Goal: Task Accomplishment & Management: Complete application form

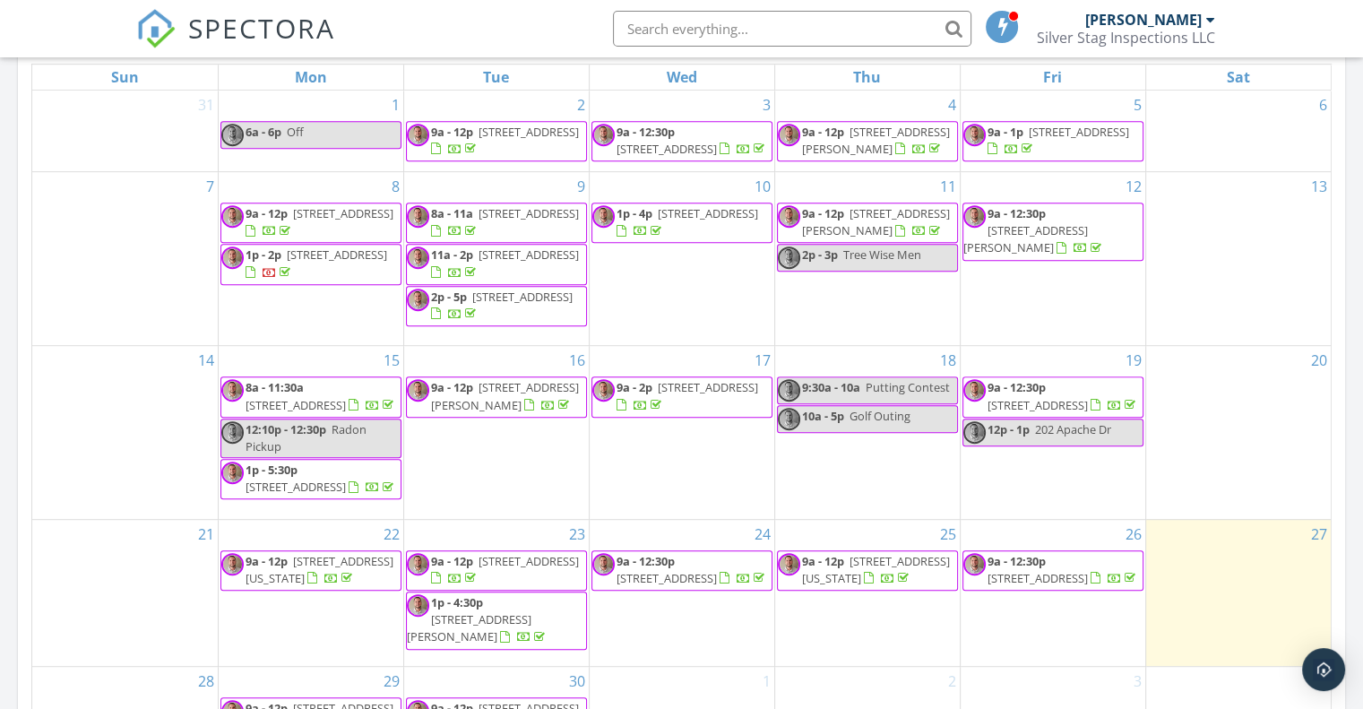
scroll to position [807, 0]
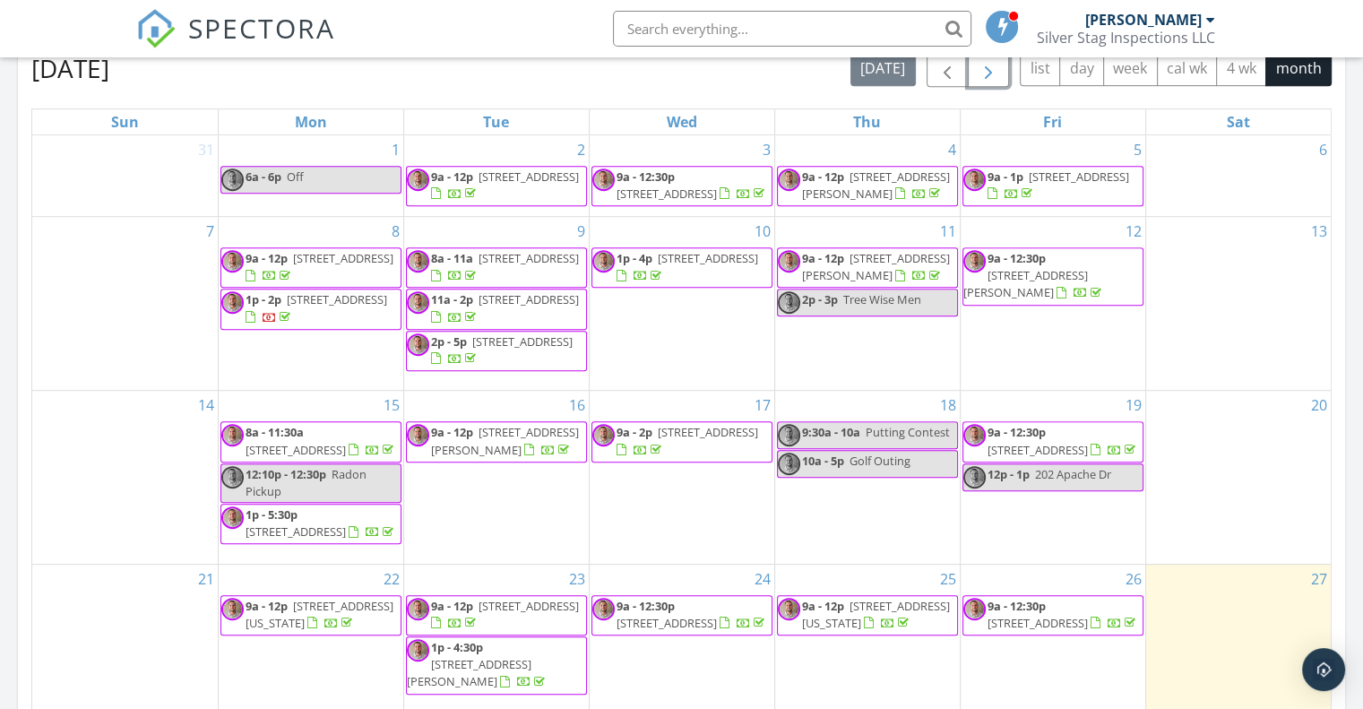
click at [997, 67] on span "button" at bounding box center [989, 69] width 22 height 22
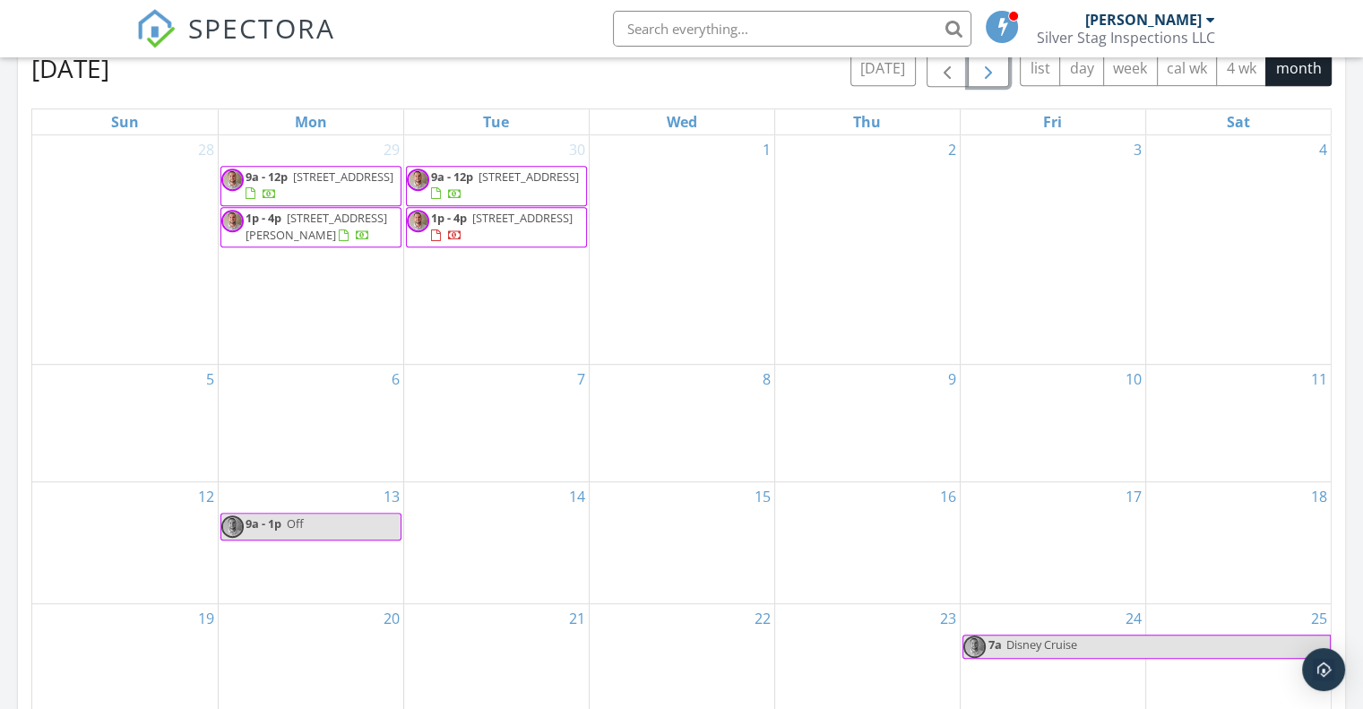
click at [284, 409] on div "6" at bounding box center [311, 423] width 185 height 117
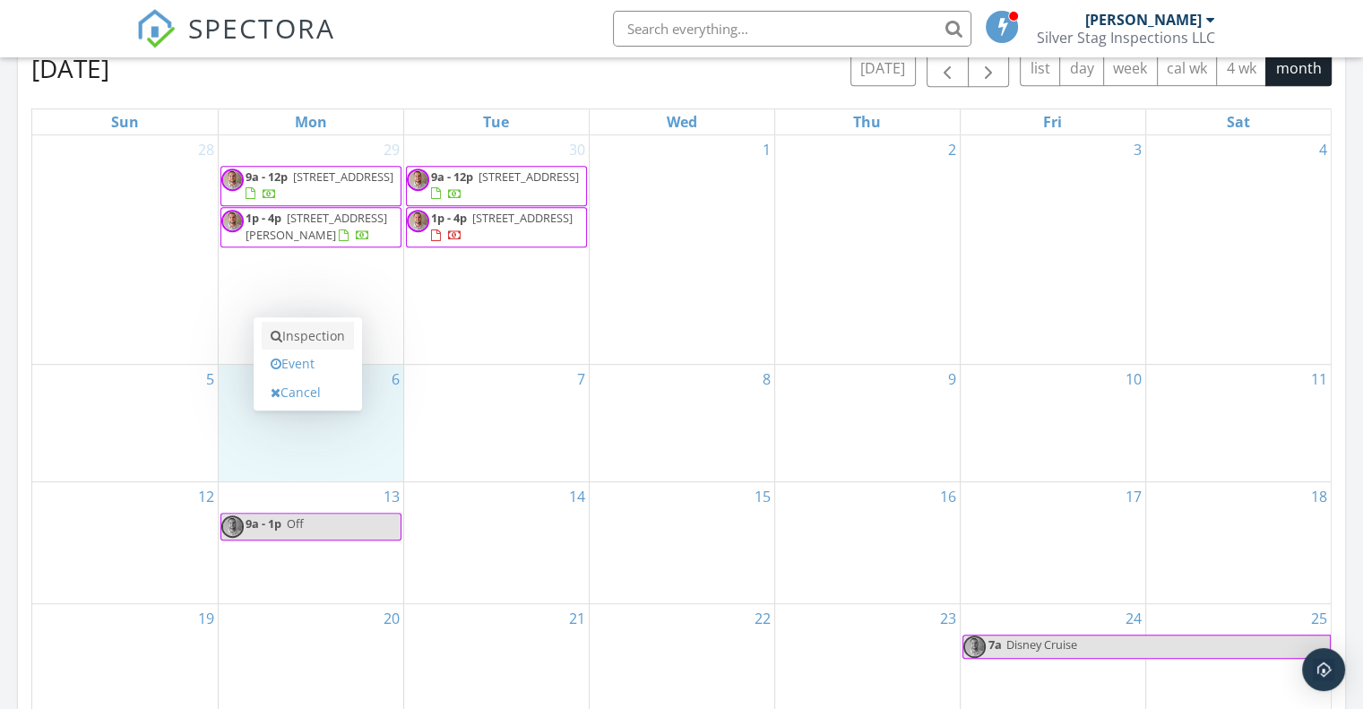
click at [305, 340] on link "Inspection" at bounding box center [308, 336] width 92 height 29
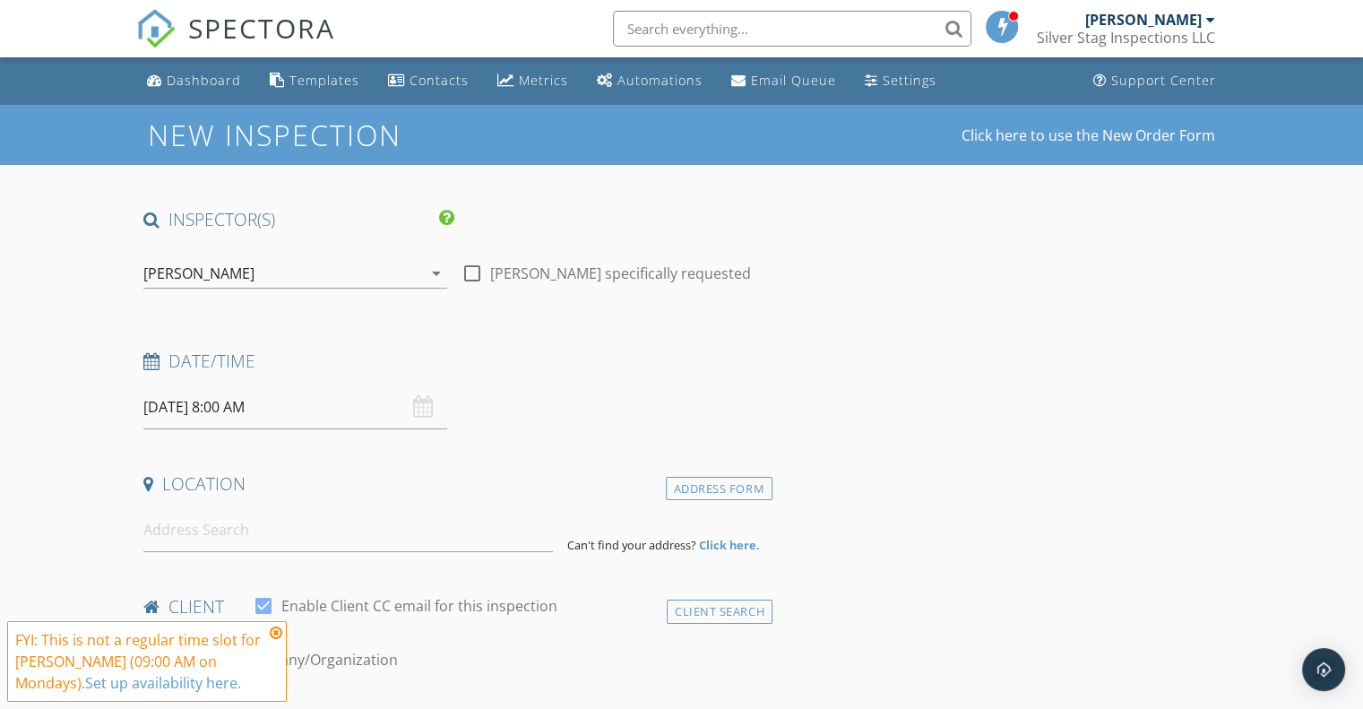
click at [277, 633] on icon at bounding box center [276, 633] width 13 height 14
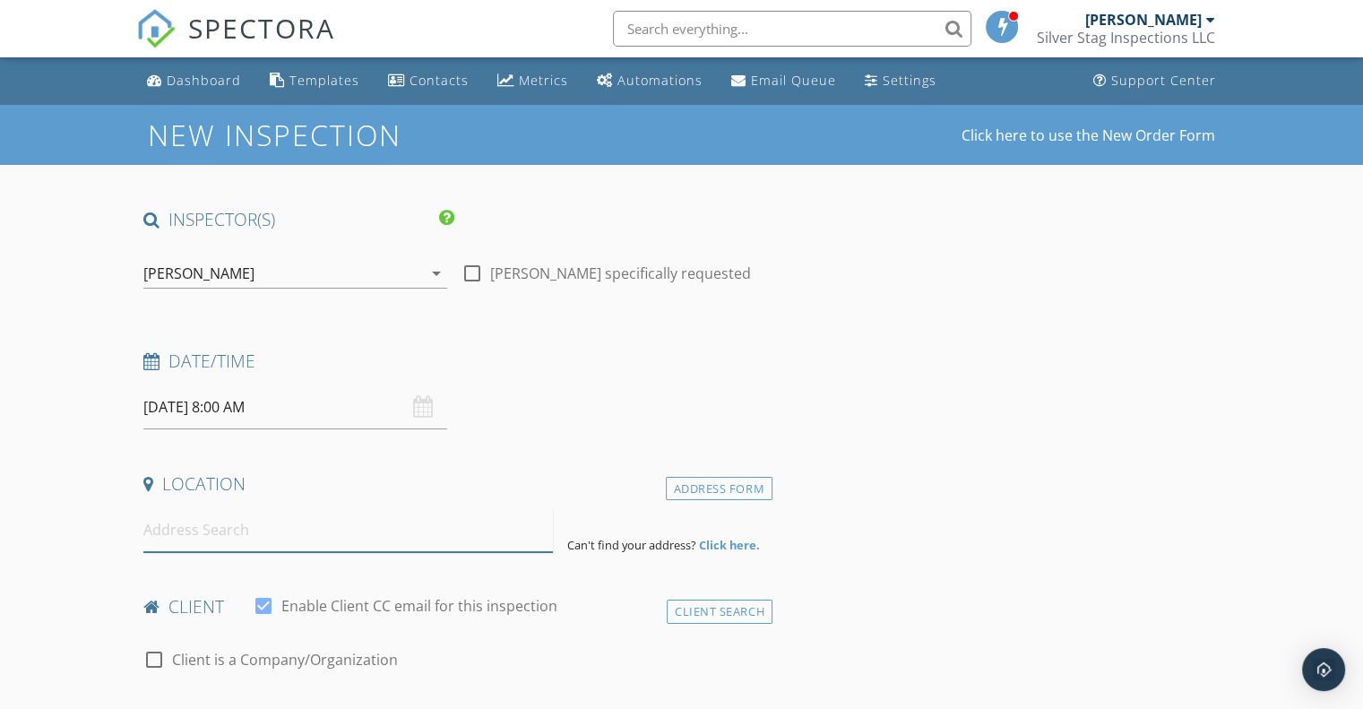
click at [220, 532] on input at bounding box center [348, 530] width 410 height 44
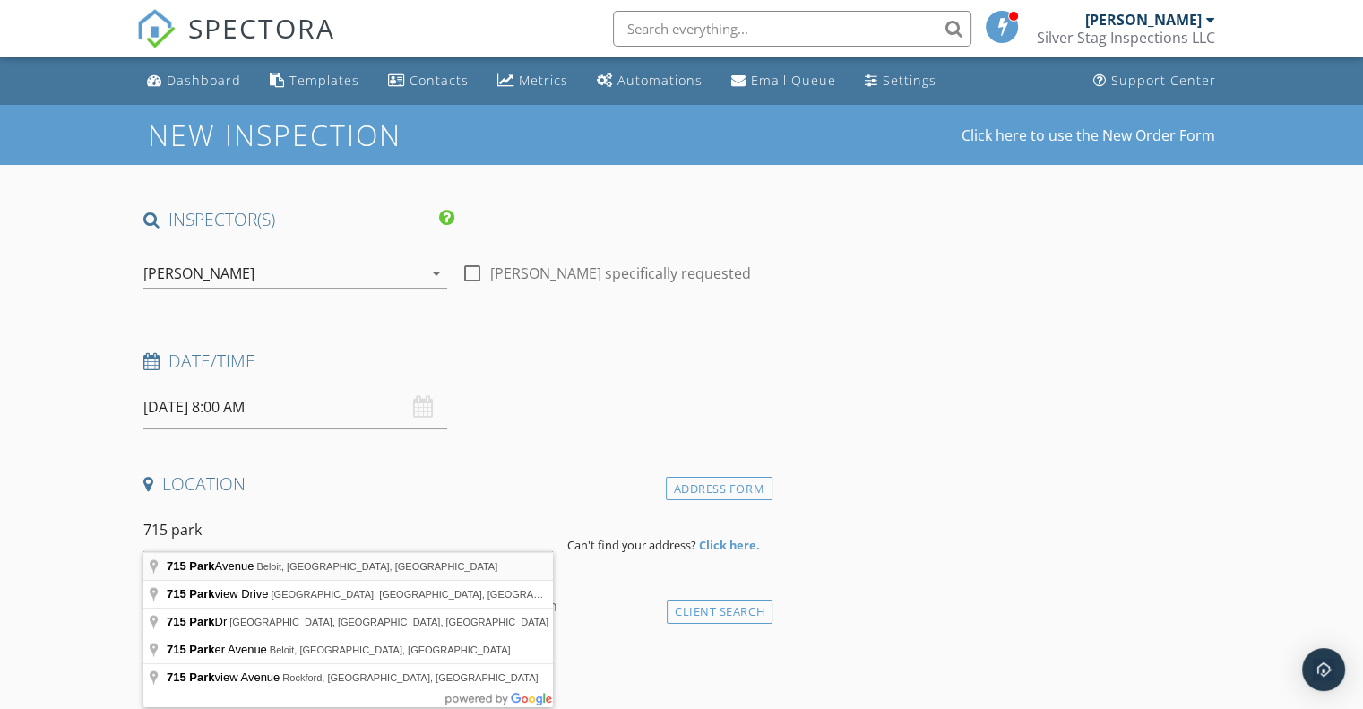
type input "715 Park Avenue, Beloit, WI, USA"
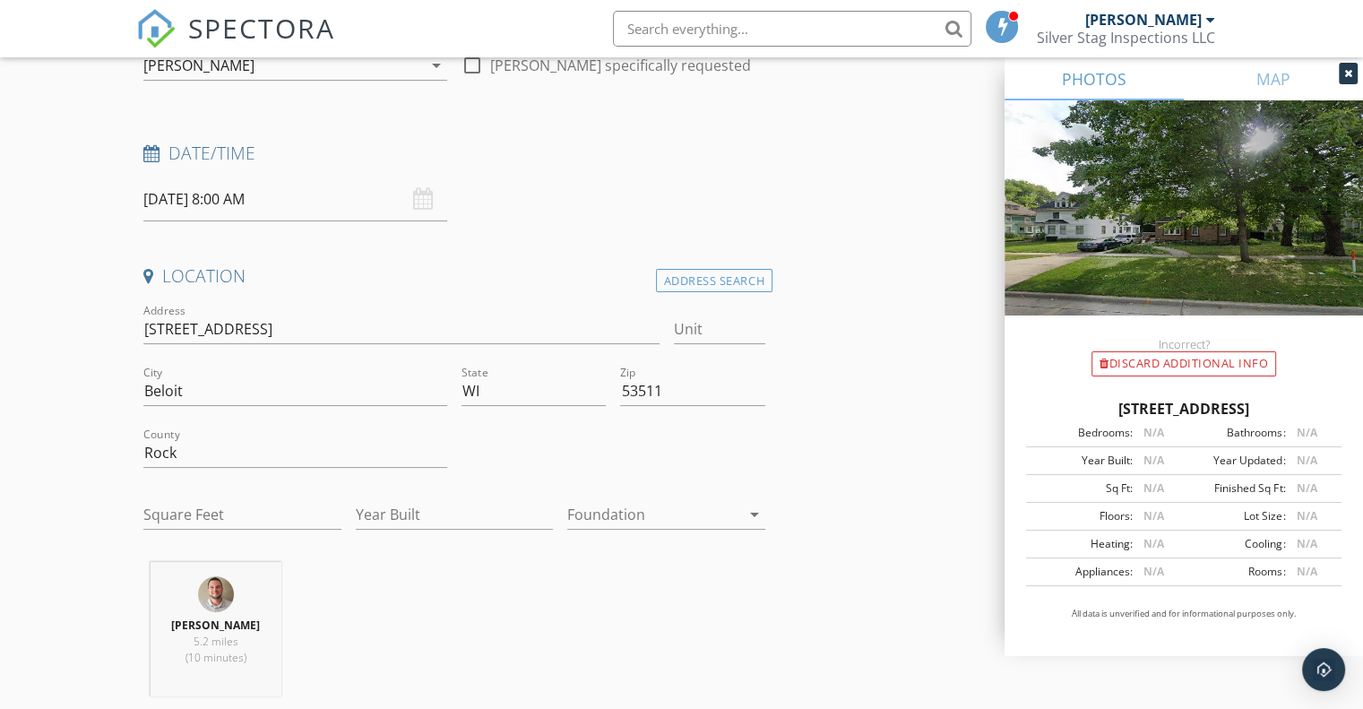
scroll to position [269, 0]
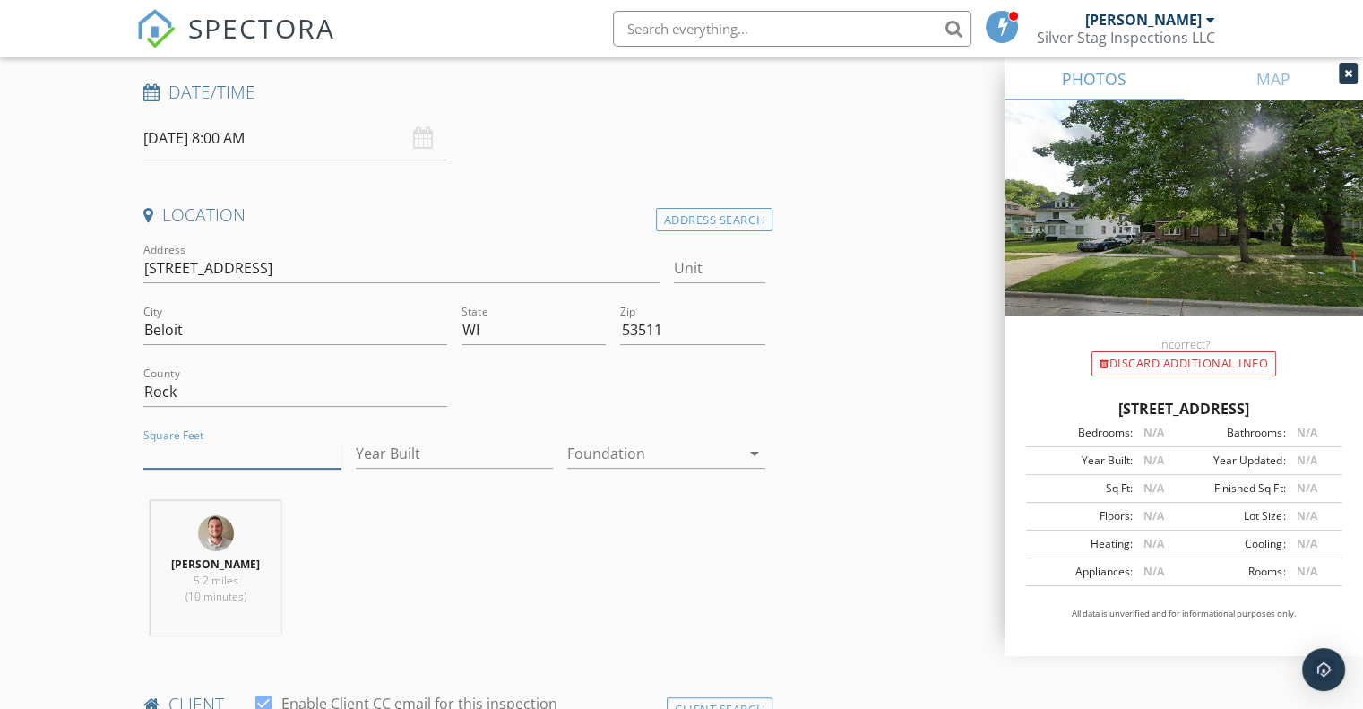
click at [202, 458] on input "Square Feet" at bounding box center [242, 454] width 198 height 30
type input "3005"
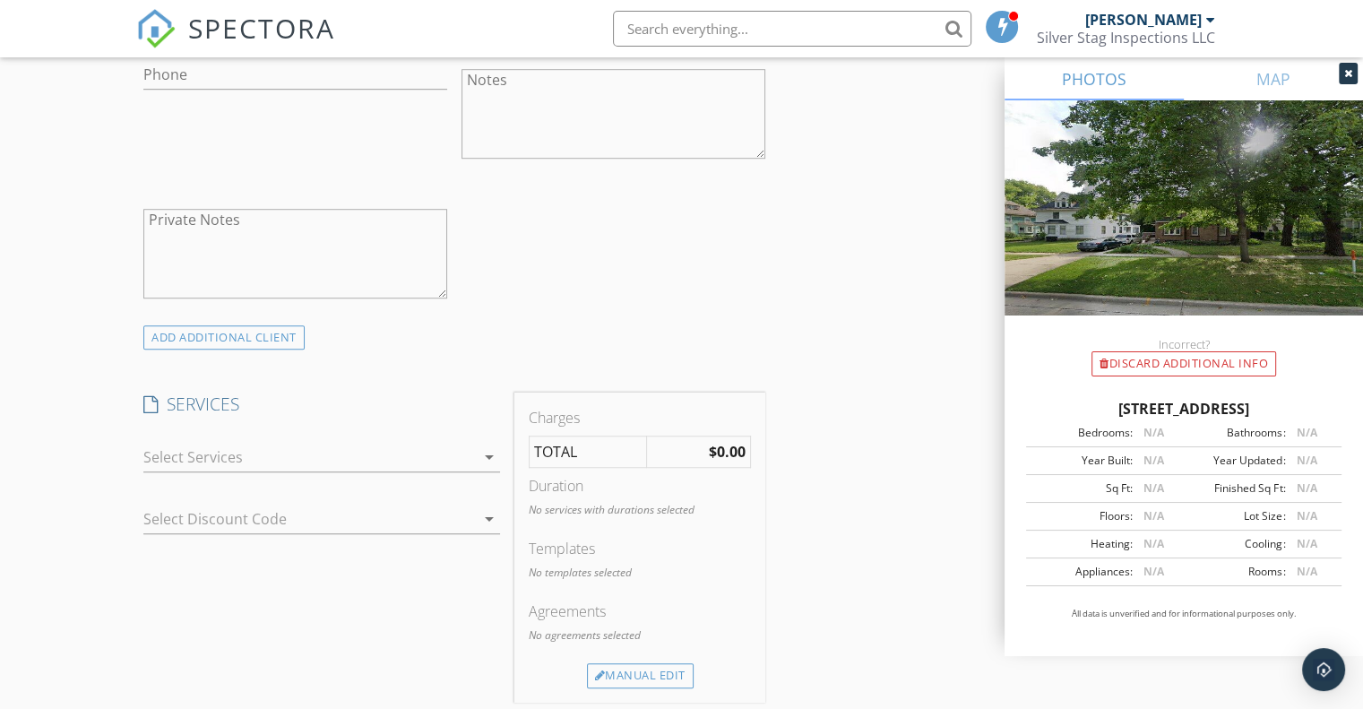
scroll to position [1255, 0]
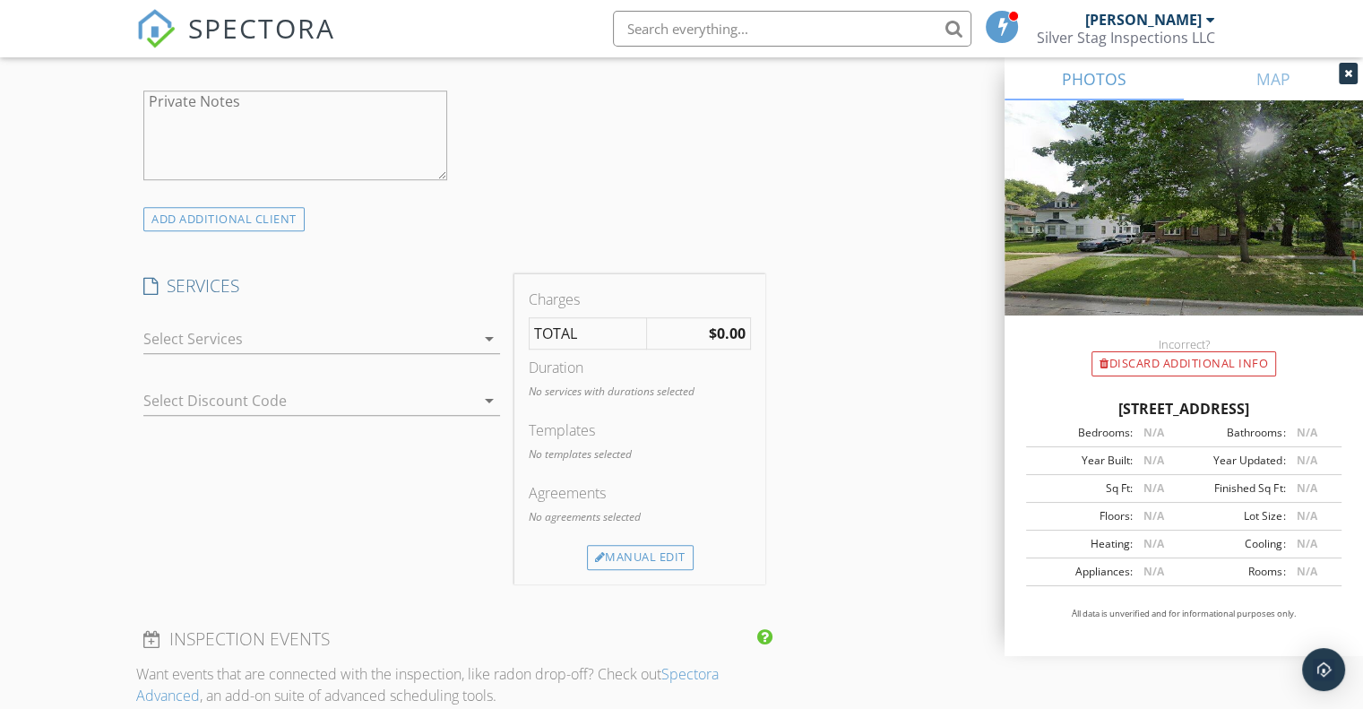
click at [201, 345] on div at bounding box center [309, 338] width 332 height 29
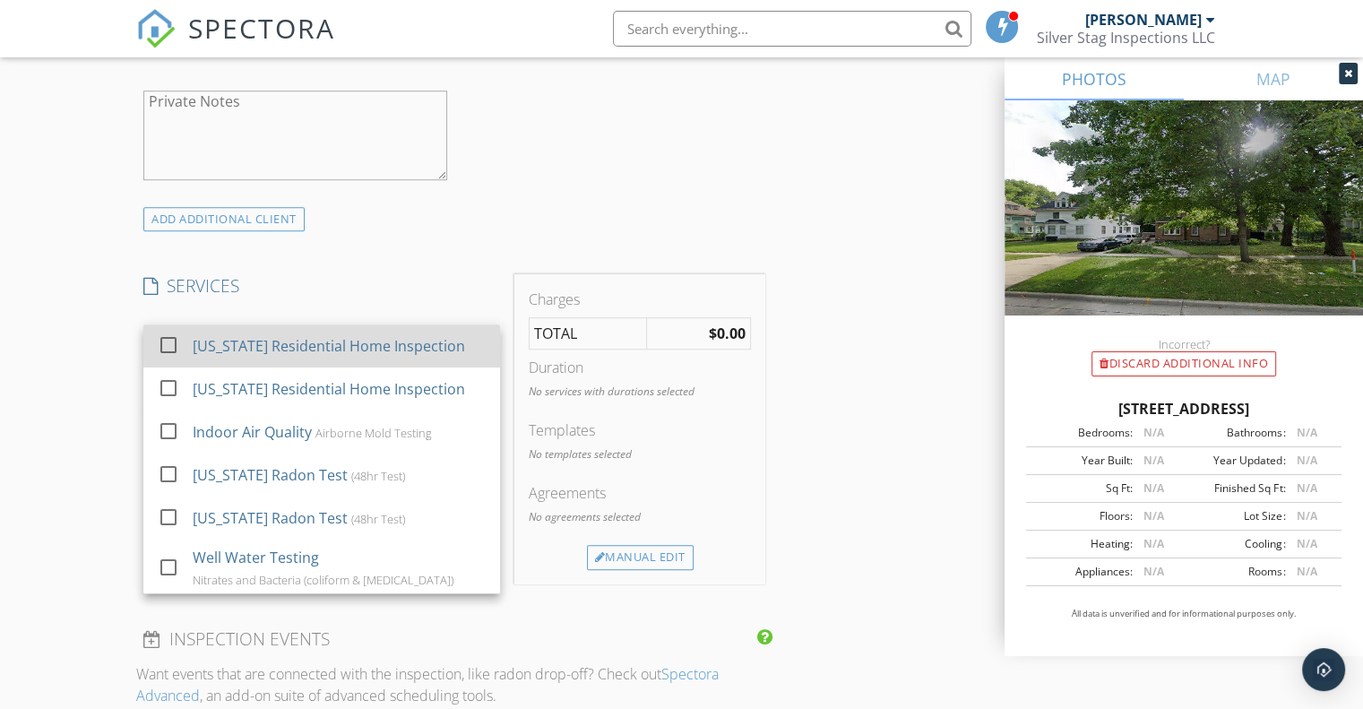
click at [183, 343] on div "check_box_outline_blank" at bounding box center [172, 345] width 29 height 22
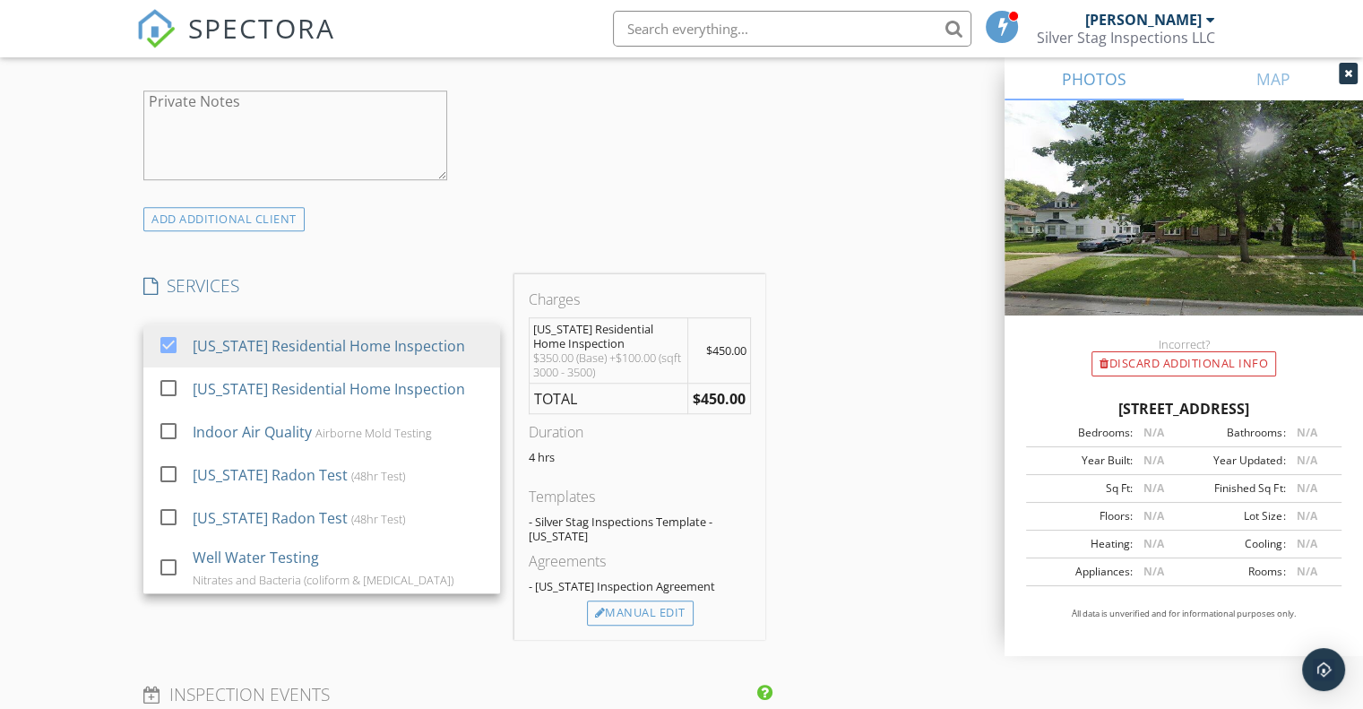
click at [57, 326] on div "New Inspection Click here to use the New Order Form INSPECTOR(S) check_box Nath…" at bounding box center [681, 420] width 1363 height 3141
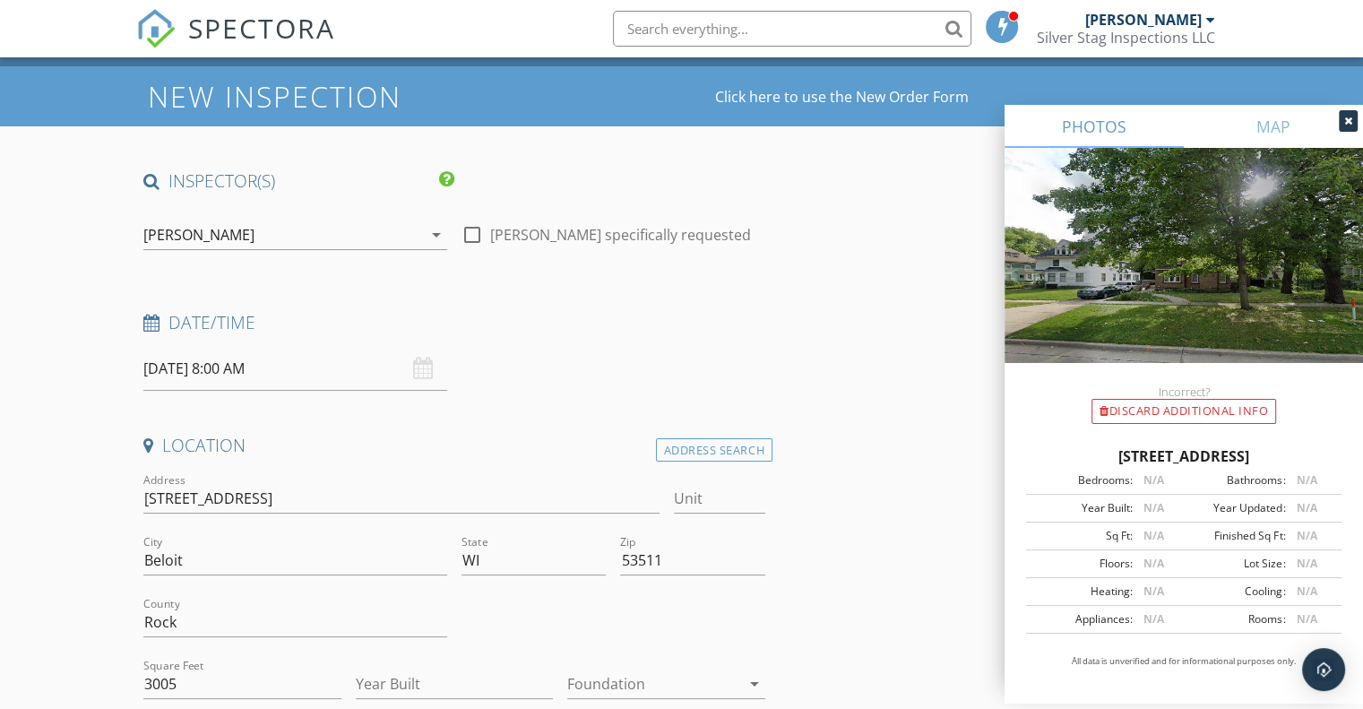
scroll to position [0, 0]
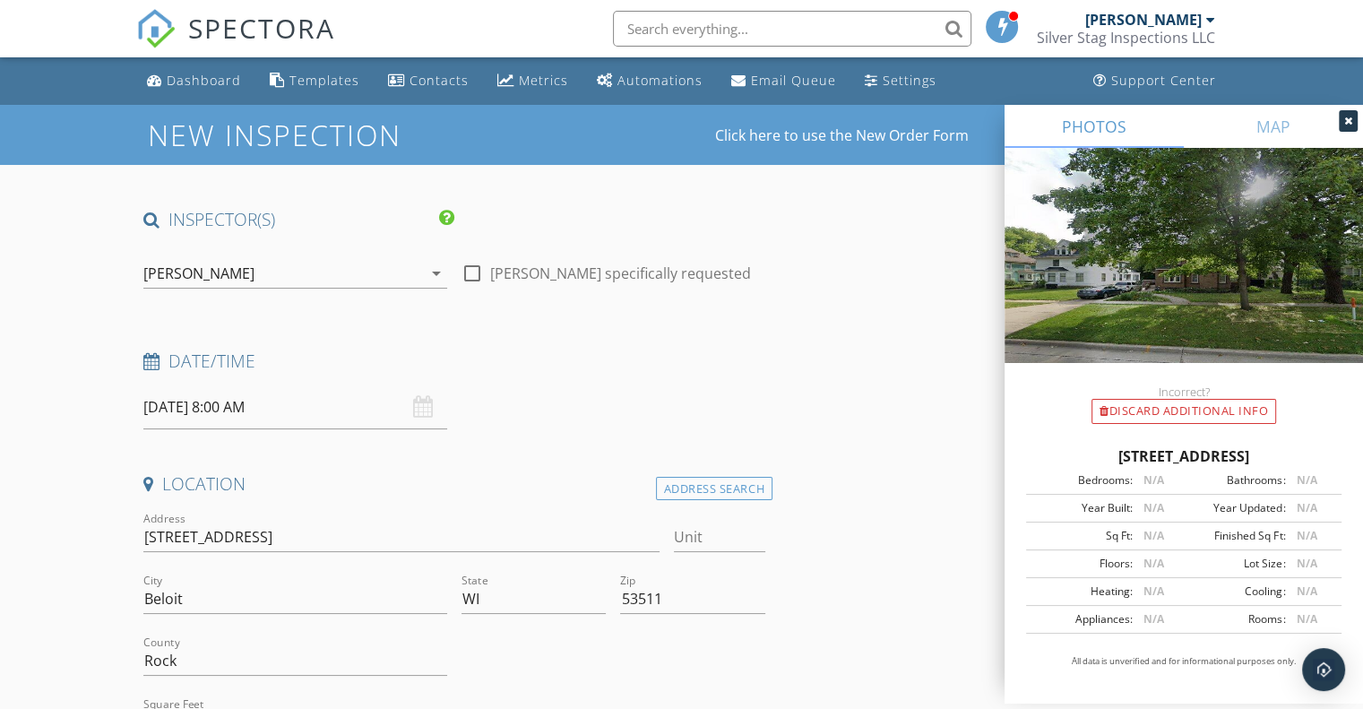
click at [238, 409] on input "10/06/2025 8:00 AM" at bounding box center [295, 407] width 304 height 44
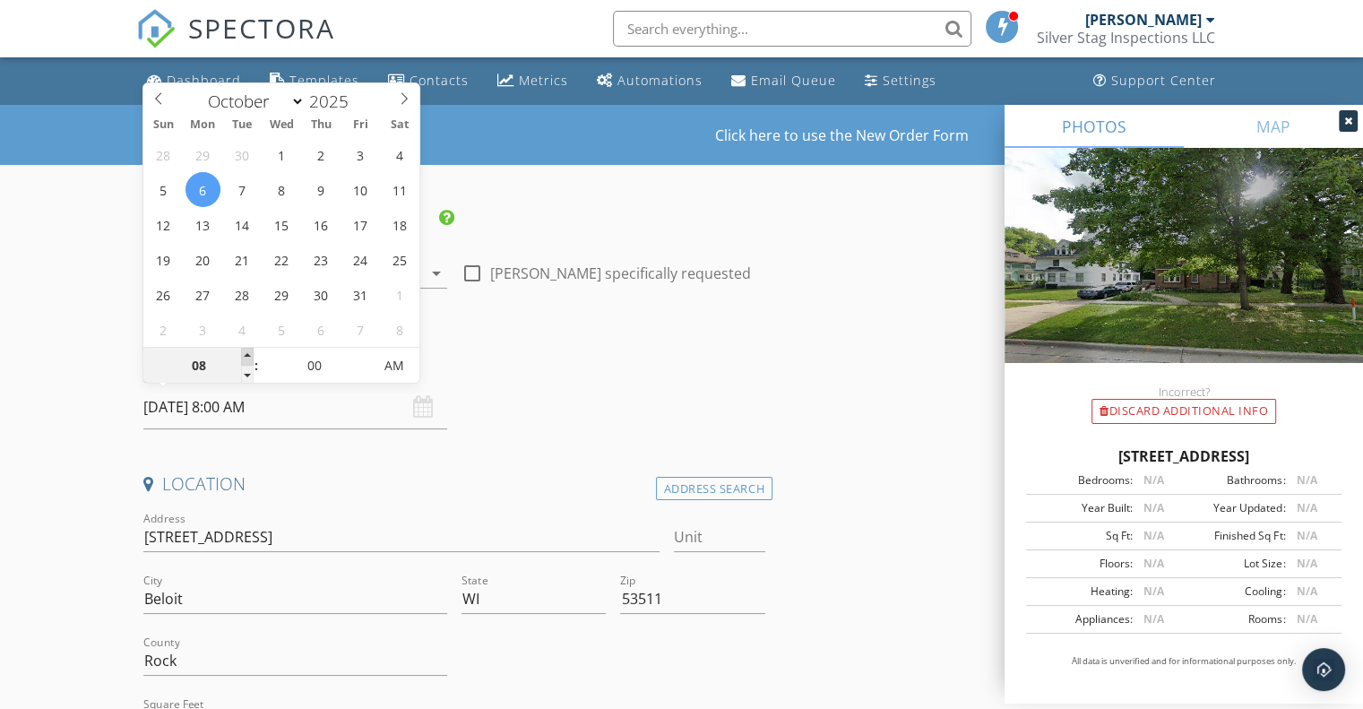
type input "09"
type input "10/06/2025 9:00 AM"
click at [246, 354] on span at bounding box center [247, 357] width 13 height 18
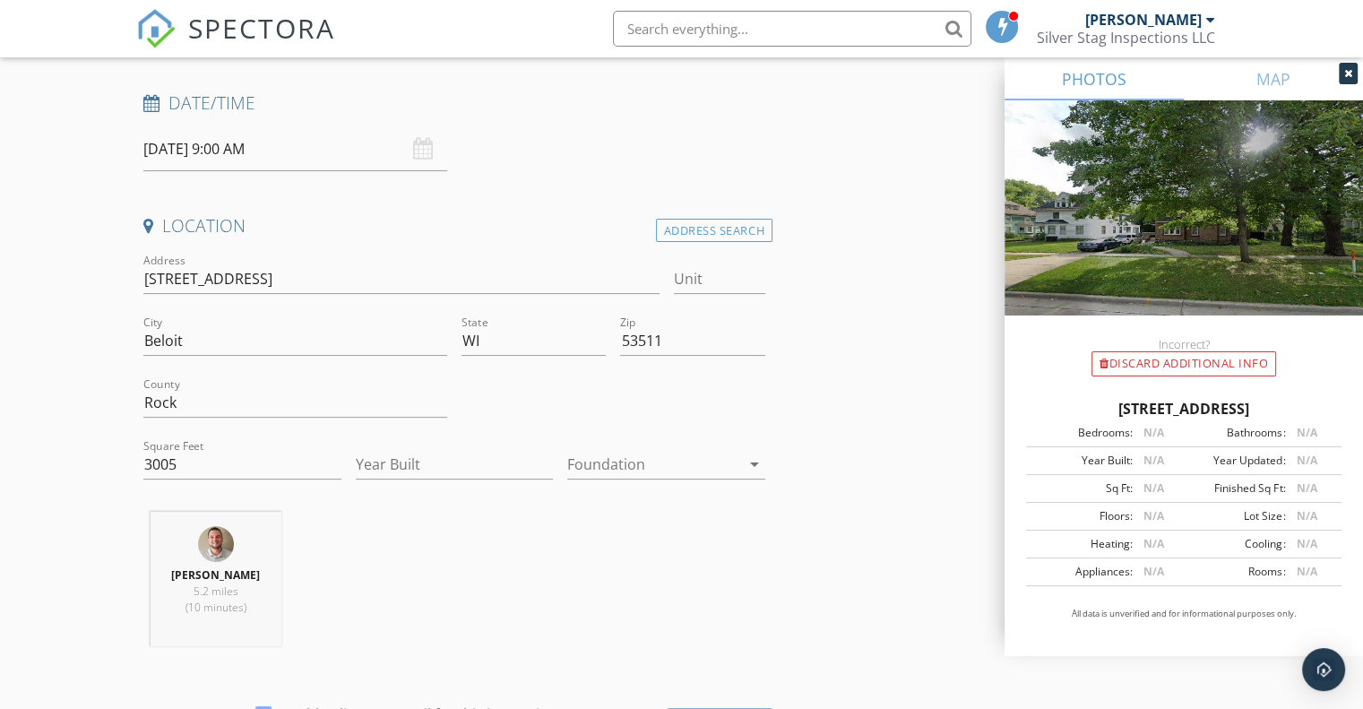
scroll to position [359, 0]
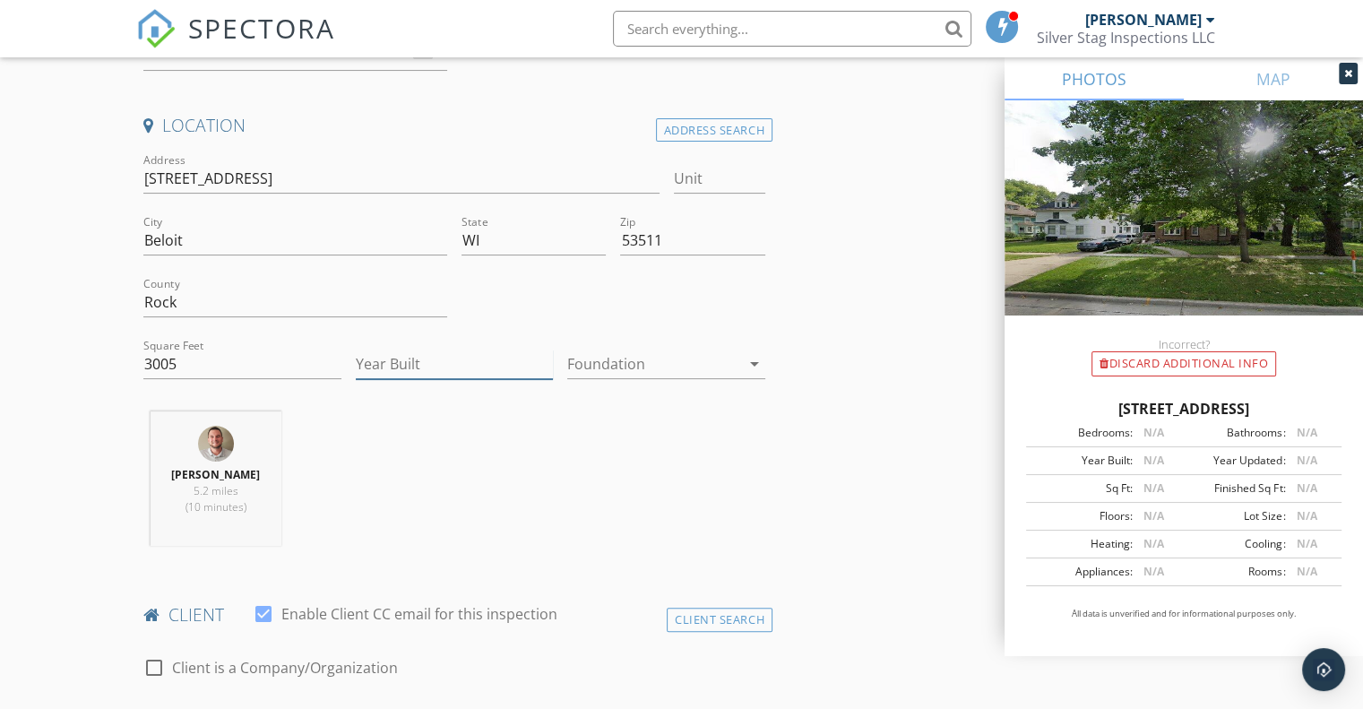
click at [418, 368] on input "Year Built" at bounding box center [455, 365] width 198 height 30
click at [416, 376] on input "Year Built" at bounding box center [455, 365] width 198 height 30
type input "1916"
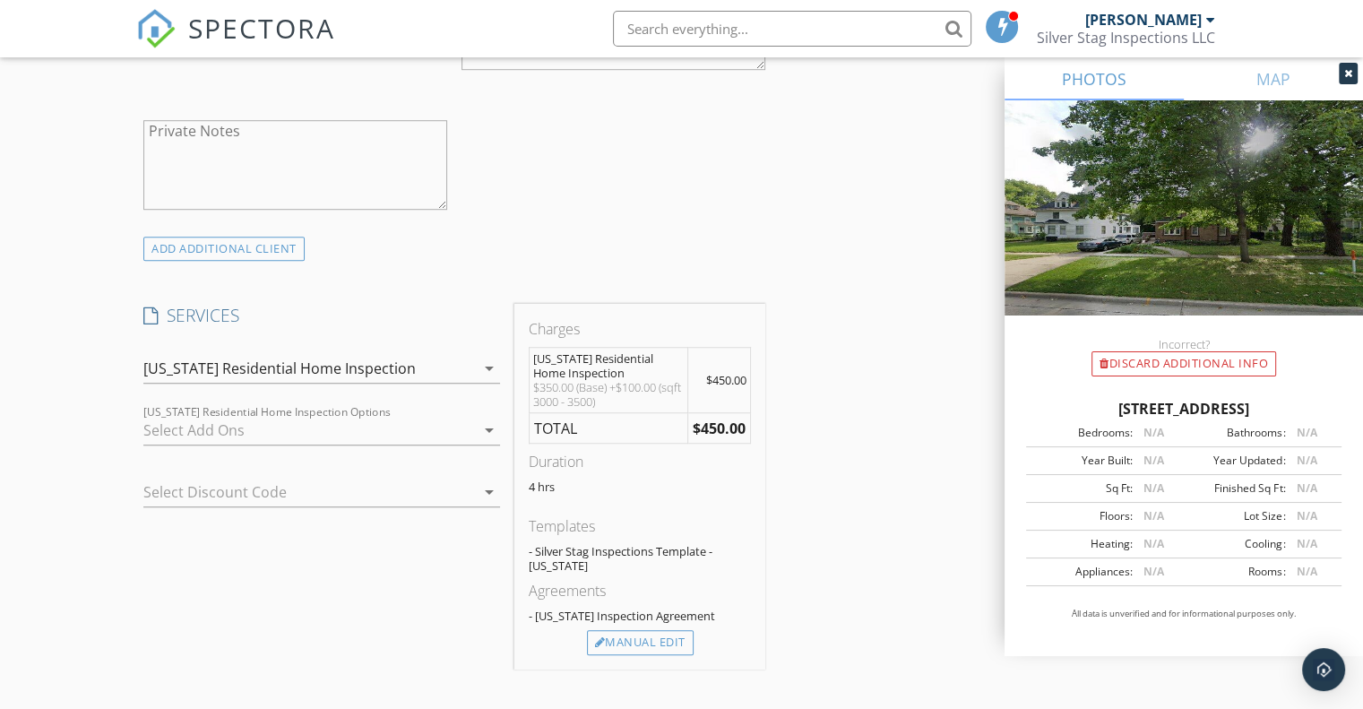
scroll to position [1255, 0]
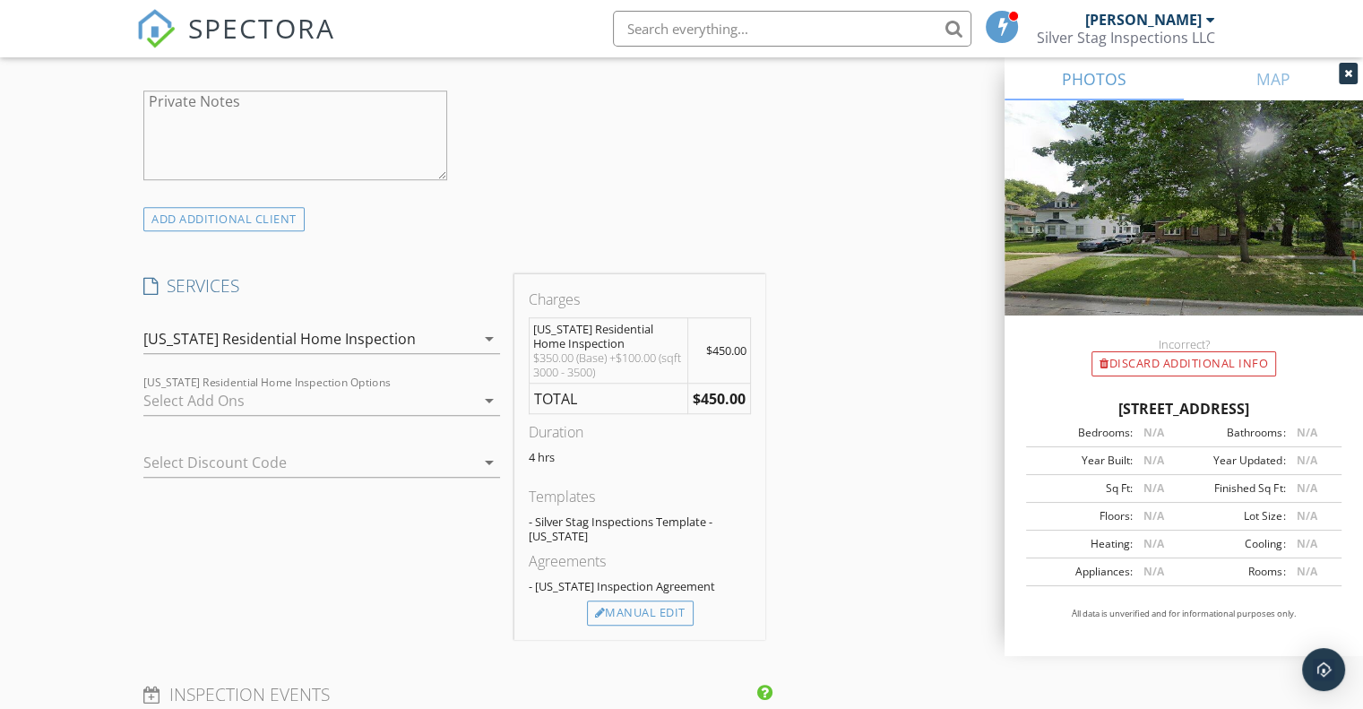
click at [186, 404] on div at bounding box center [309, 400] width 332 height 29
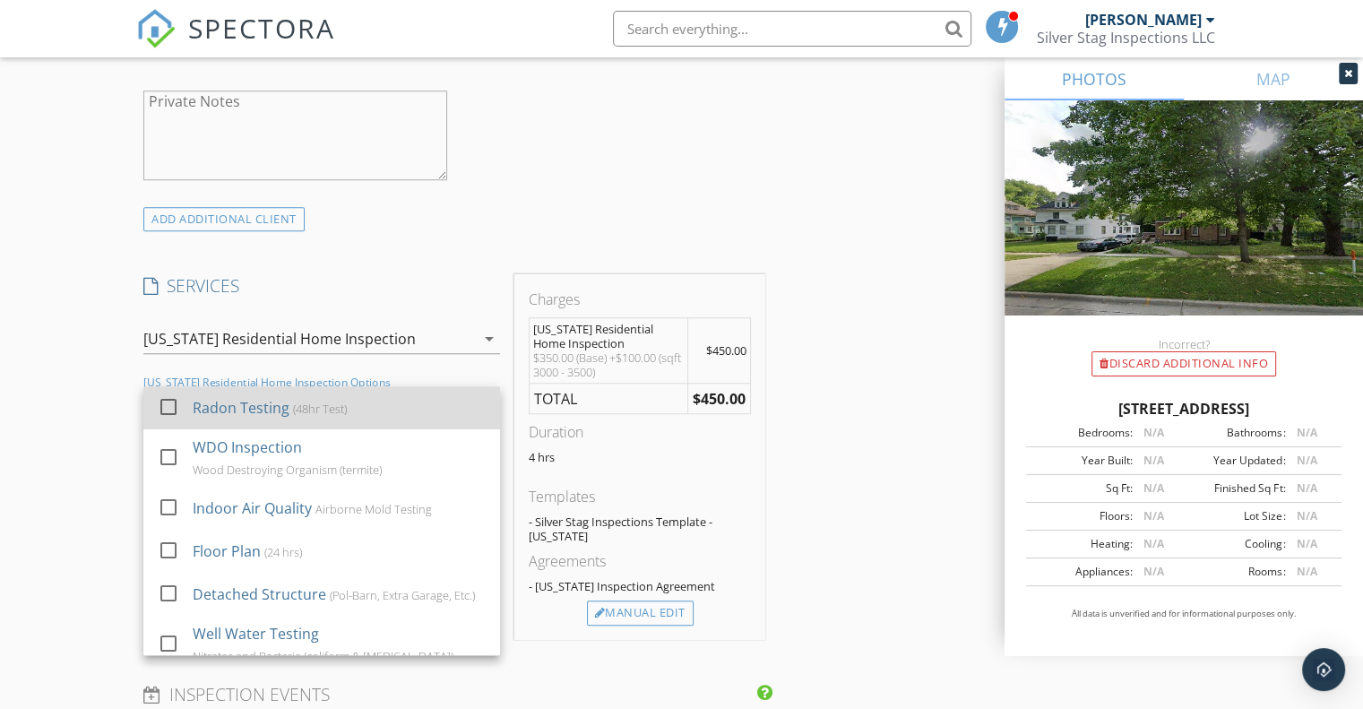
click at [162, 404] on div at bounding box center [168, 407] width 30 height 30
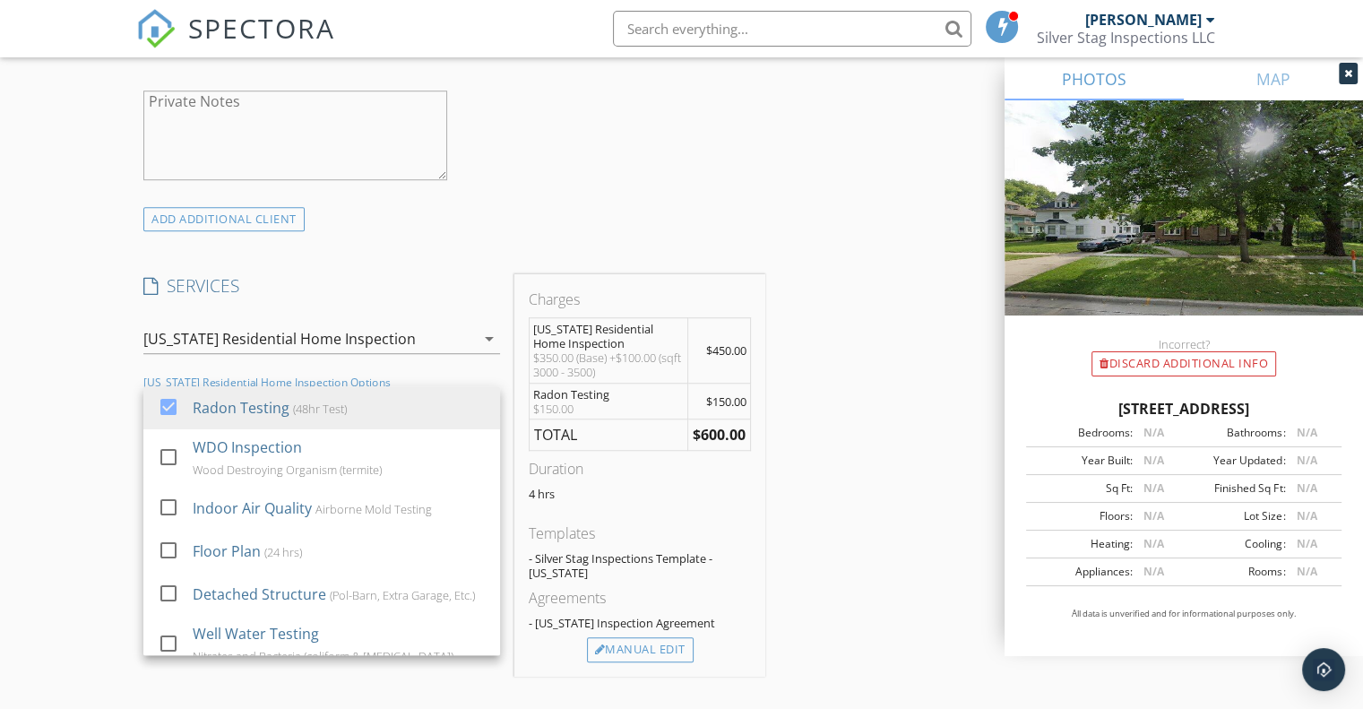
click at [67, 407] on div "New Inspection Click here to use the New Order Form INSPECTOR(S) check_box Nath…" at bounding box center [681, 438] width 1363 height 3177
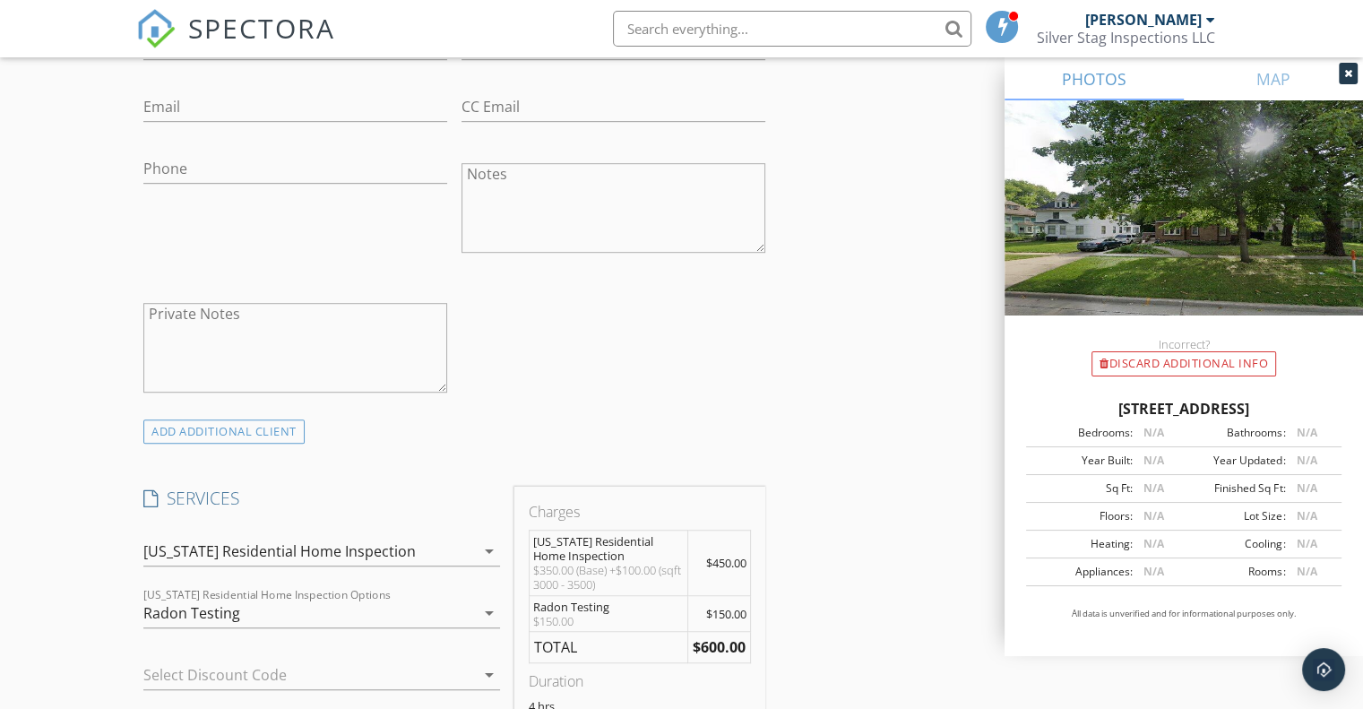
scroll to position [807, 0]
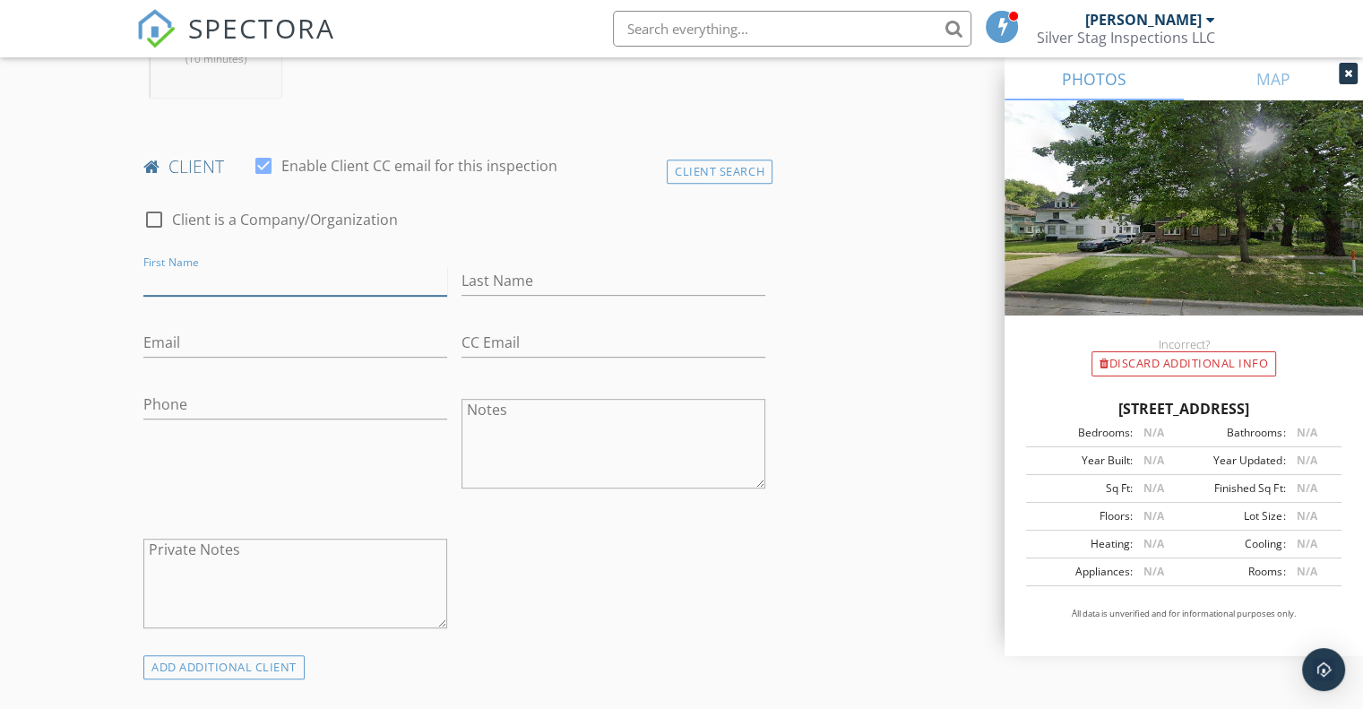
click at [203, 268] on input "First Name" at bounding box center [295, 281] width 304 height 30
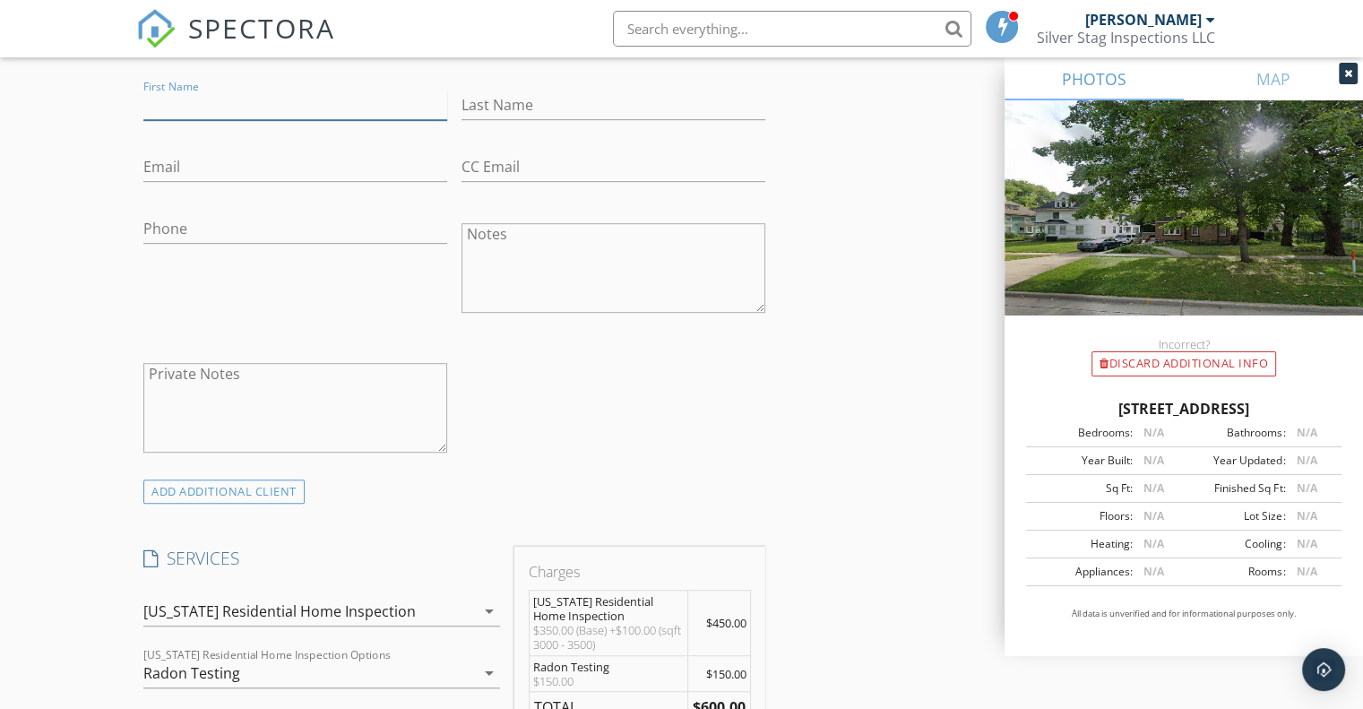
scroll to position [986, 0]
click at [90, 401] on div "New Inspection Click here to use the New Order Form INSPECTOR(S) check_box Nath…" at bounding box center [681, 707] width 1363 height 3177
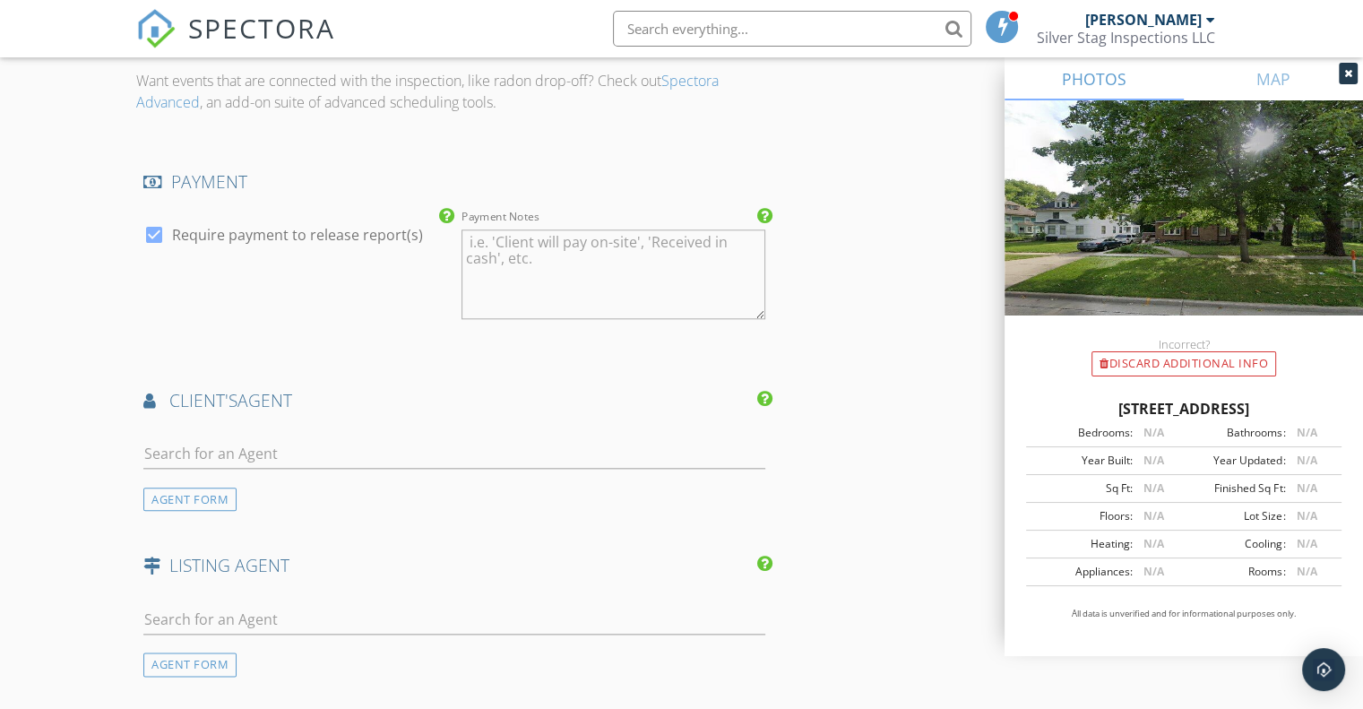
scroll to position [1972, 0]
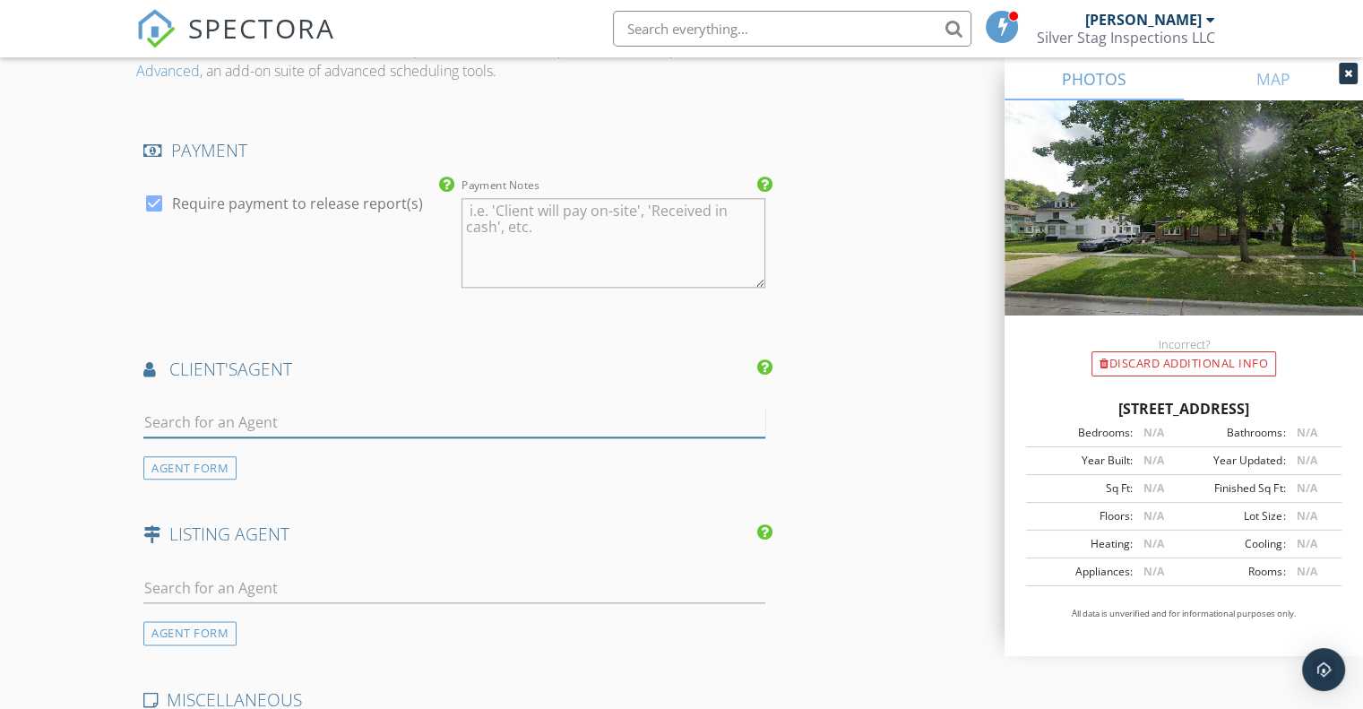
click at [199, 424] on input "text" at bounding box center [454, 423] width 622 height 30
click at [180, 468] on div "AGENT FORM" at bounding box center [189, 468] width 93 height 24
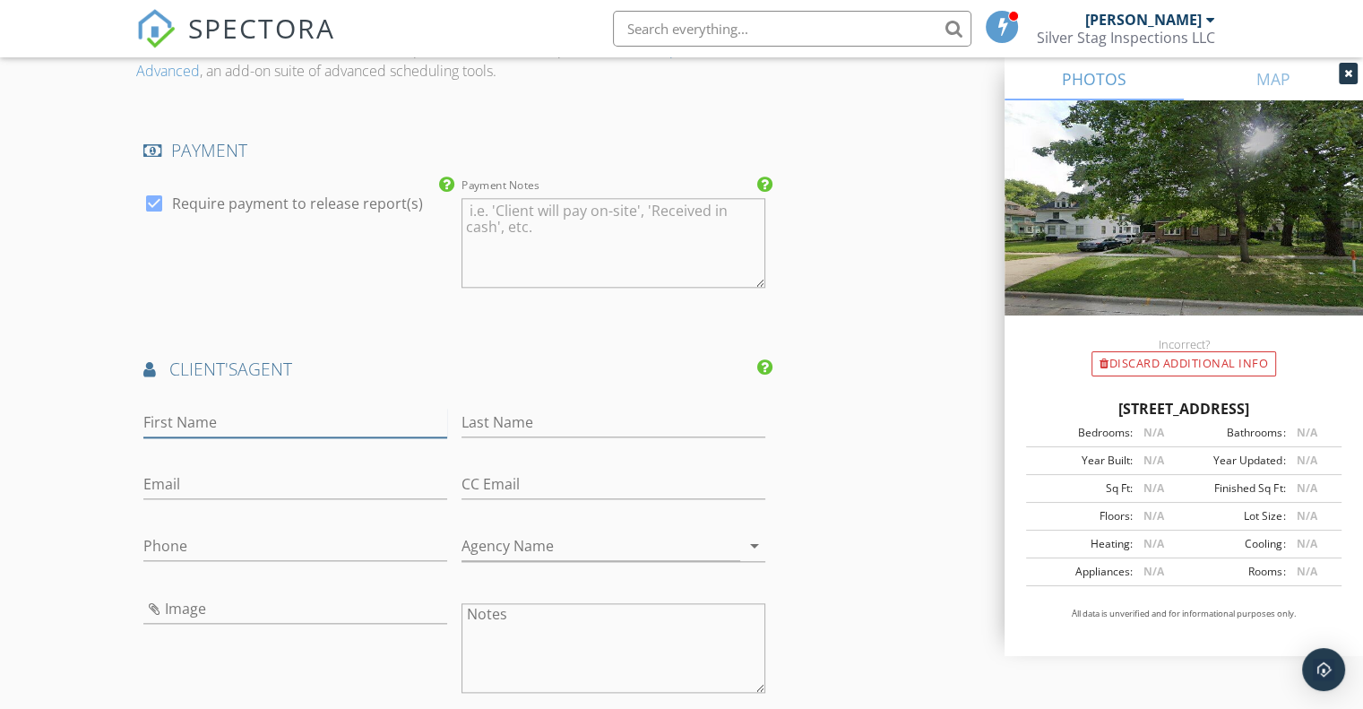
click at [229, 419] on input "First Name" at bounding box center [295, 423] width 304 height 30
type input "[PERSON_NAME]"
type input "Gobber"
click at [186, 537] on input "Phone" at bounding box center [295, 547] width 304 height 30
type input "[PHONE_NUMBER]"
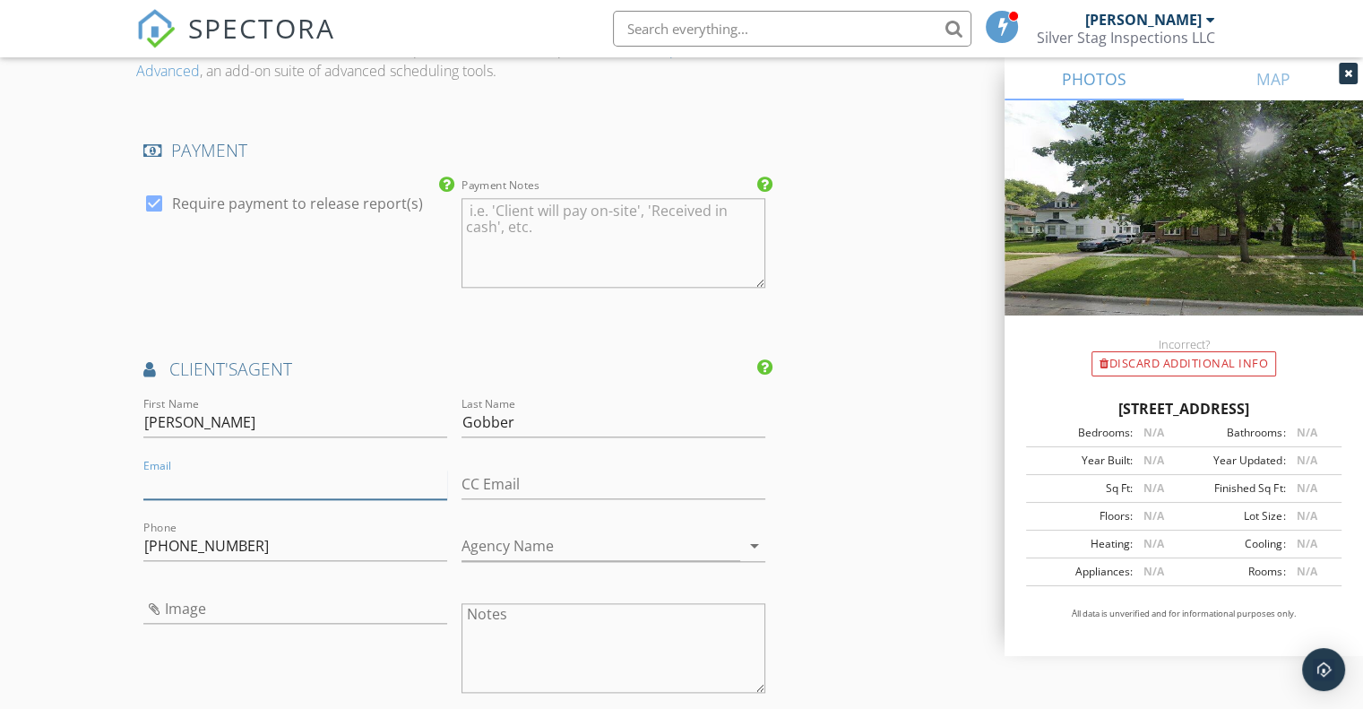
click at [188, 474] on input "Email" at bounding box center [295, 485] width 304 height 30
paste input "[EMAIL_ADDRESS][DOMAIN_NAME]"
type input "[EMAIL_ADDRESS][DOMAIN_NAME]"
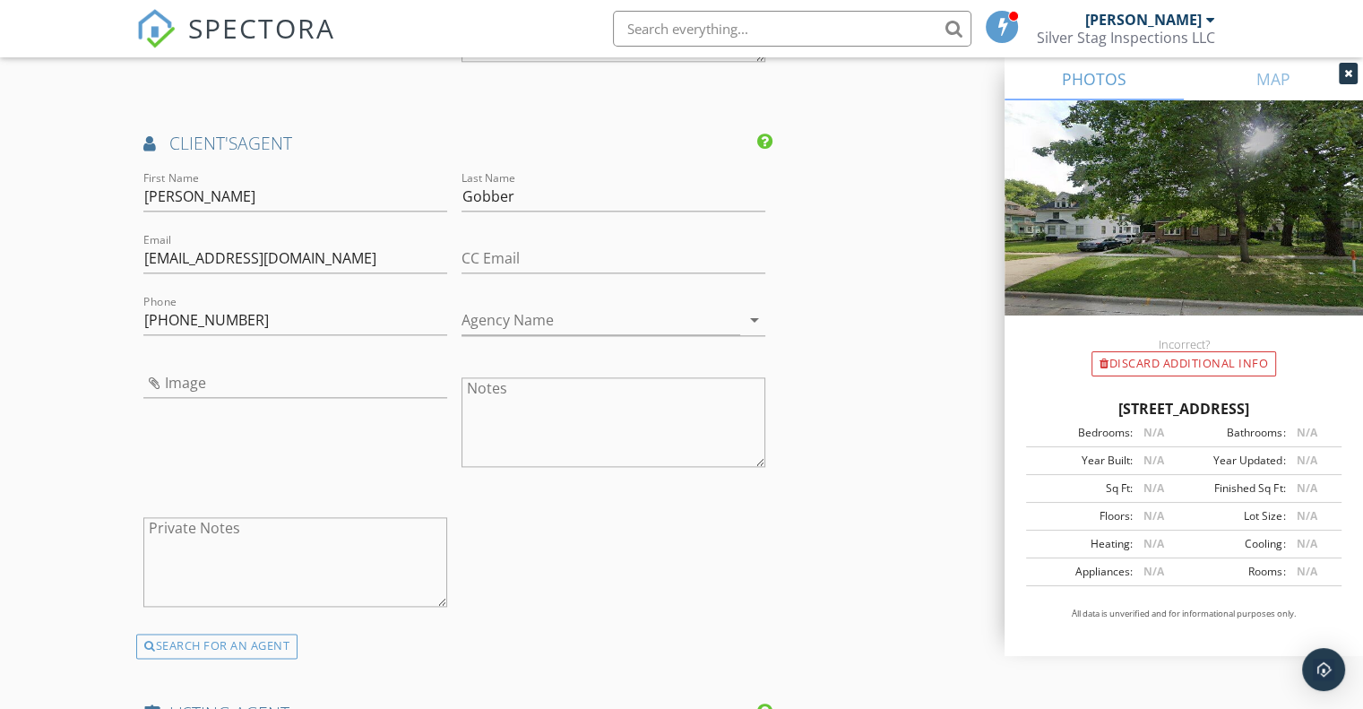
scroll to position [2241, 0]
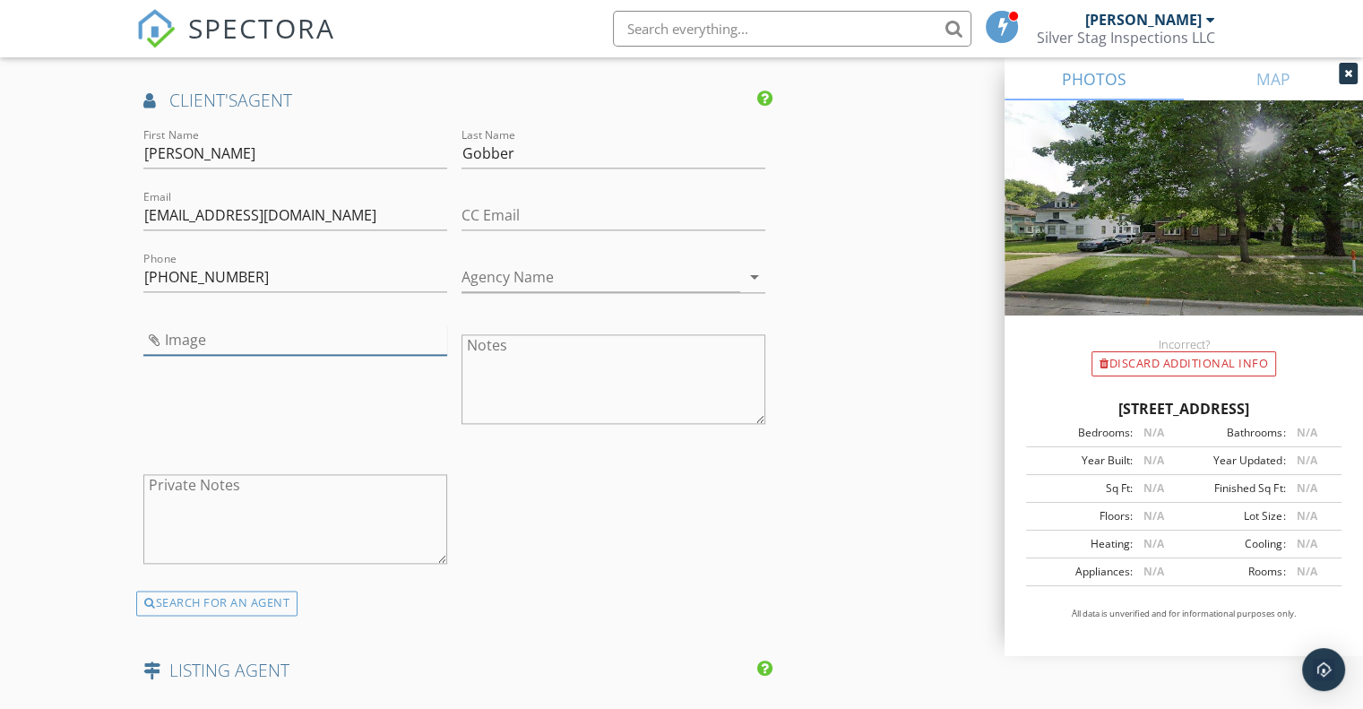
click at [155, 336] on input "Image" at bounding box center [295, 340] width 304 height 30
type input "aHR0cHM6Ly9pLmMyMS5jb20vMTIyOGkwLzQxazg5bmVxZzJ5YTR5cDVuMDhoYTc0Z2ozaQ.jpg"
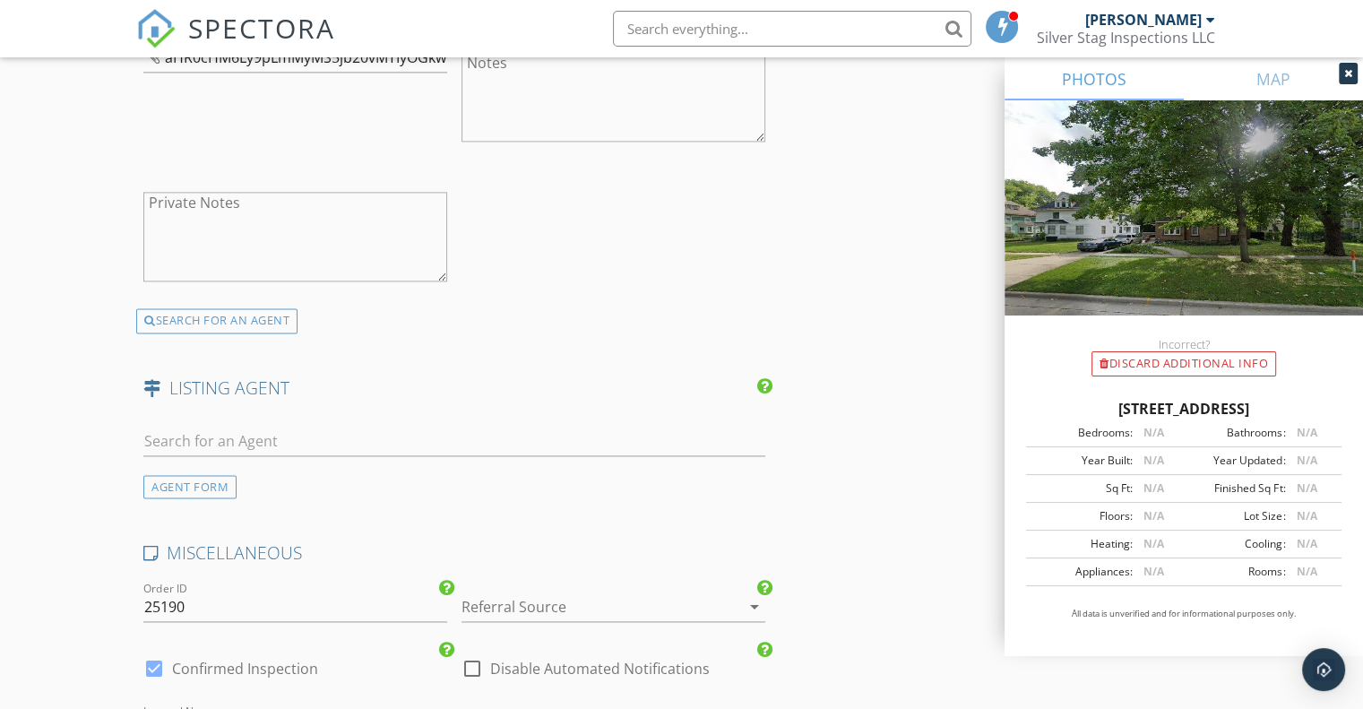
scroll to position [2599, 0]
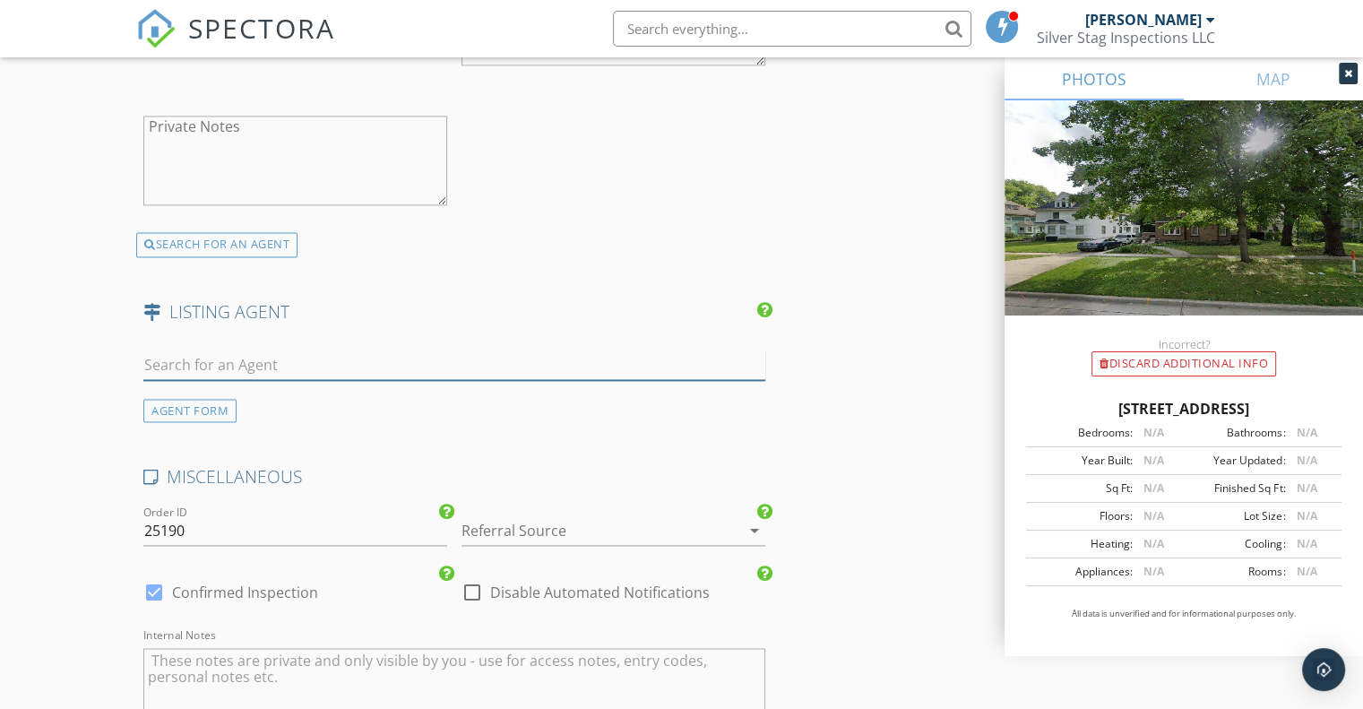
click at [252, 359] on input "text" at bounding box center [454, 365] width 622 height 30
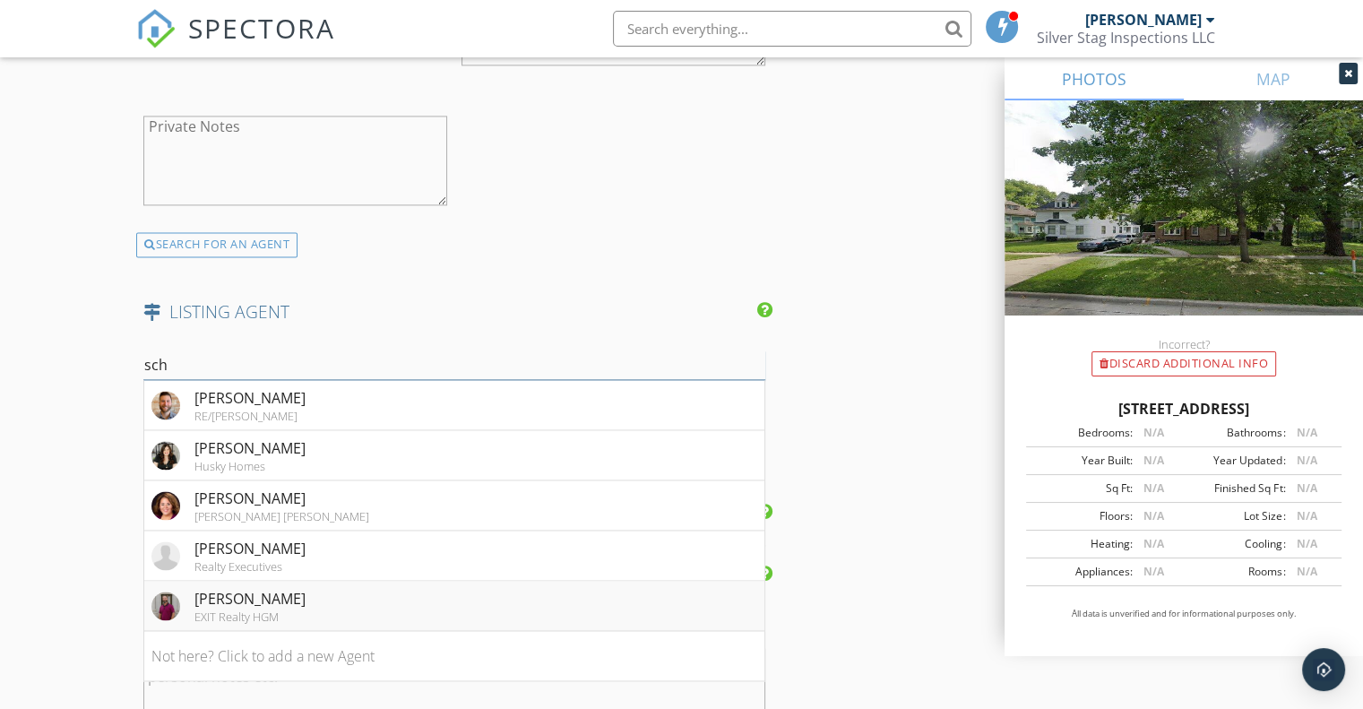
type input "sch"
click at [268, 600] on div "[PERSON_NAME]" at bounding box center [250, 599] width 111 height 22
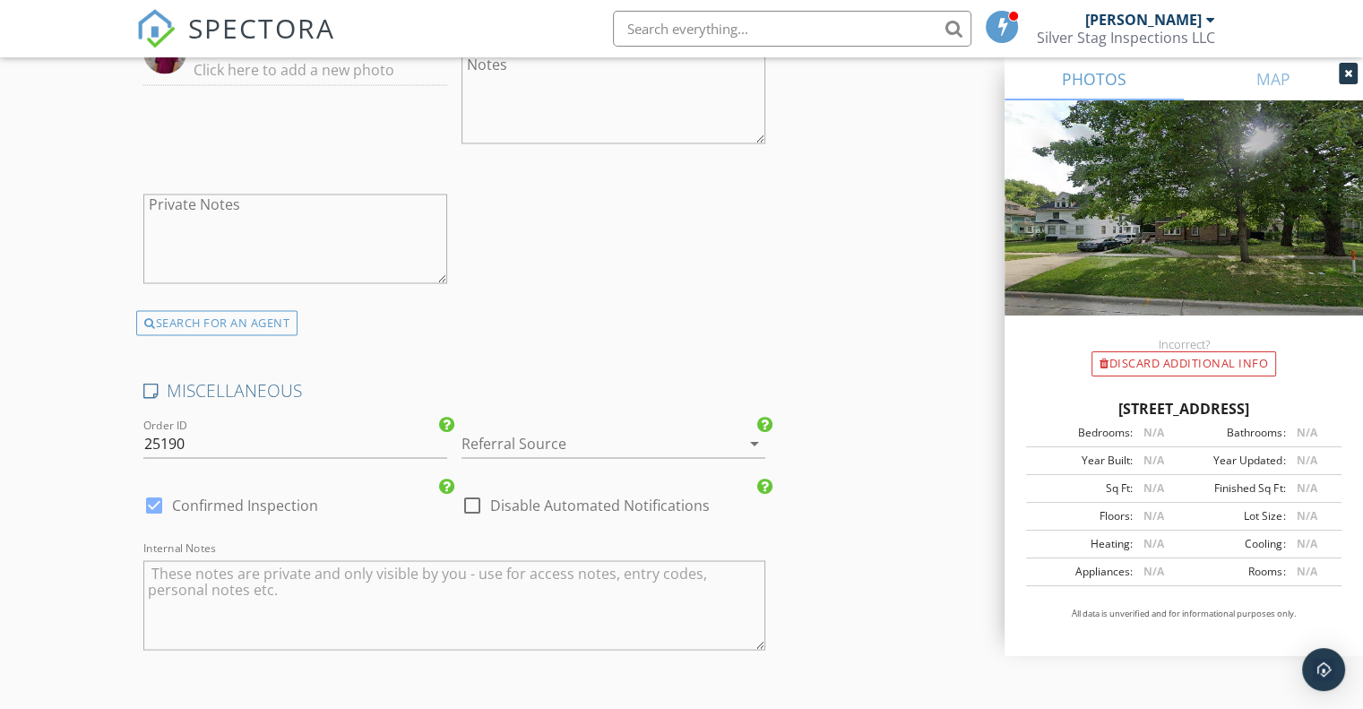
scroll to position [3137, 0]
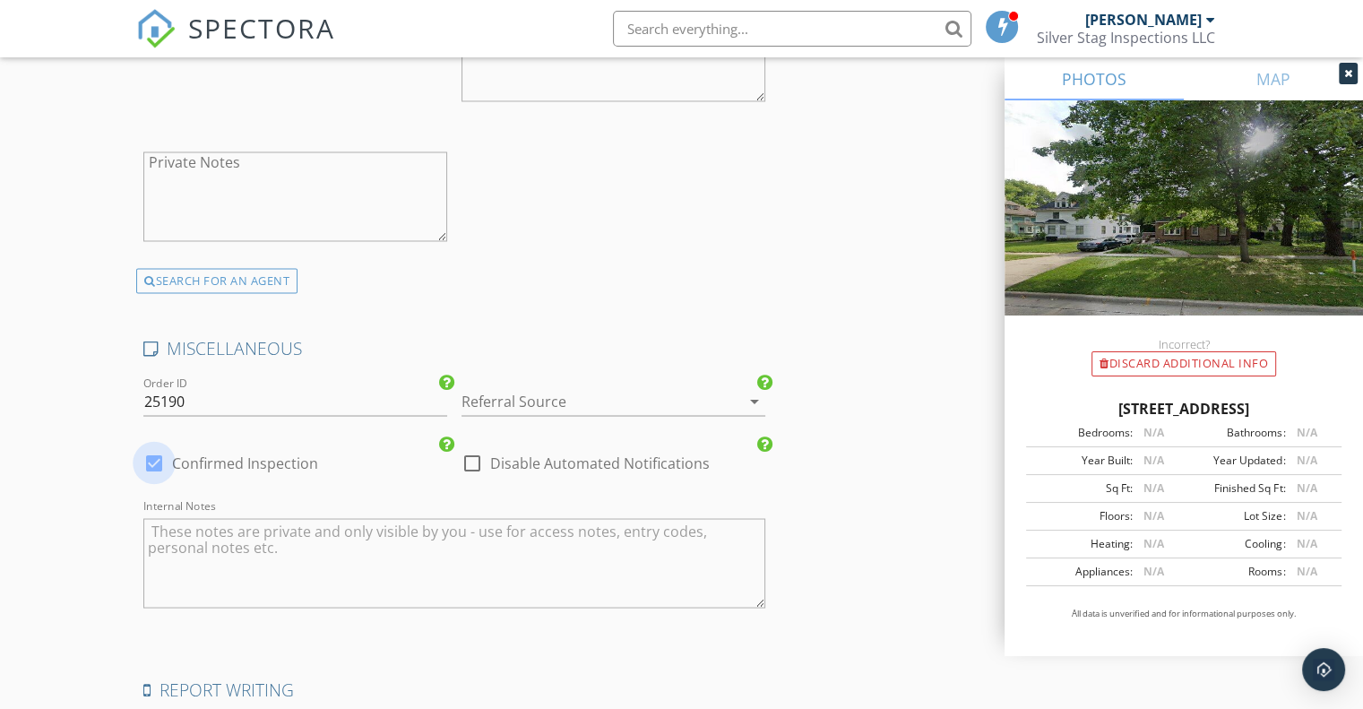
click at [153, 455] on div at bounding box center [154, 462] width 30 height 30
checkbox input "false"
checkbox input "true"
click at [534, 386] on div at bounding box center [589, 400] width 254 height 29
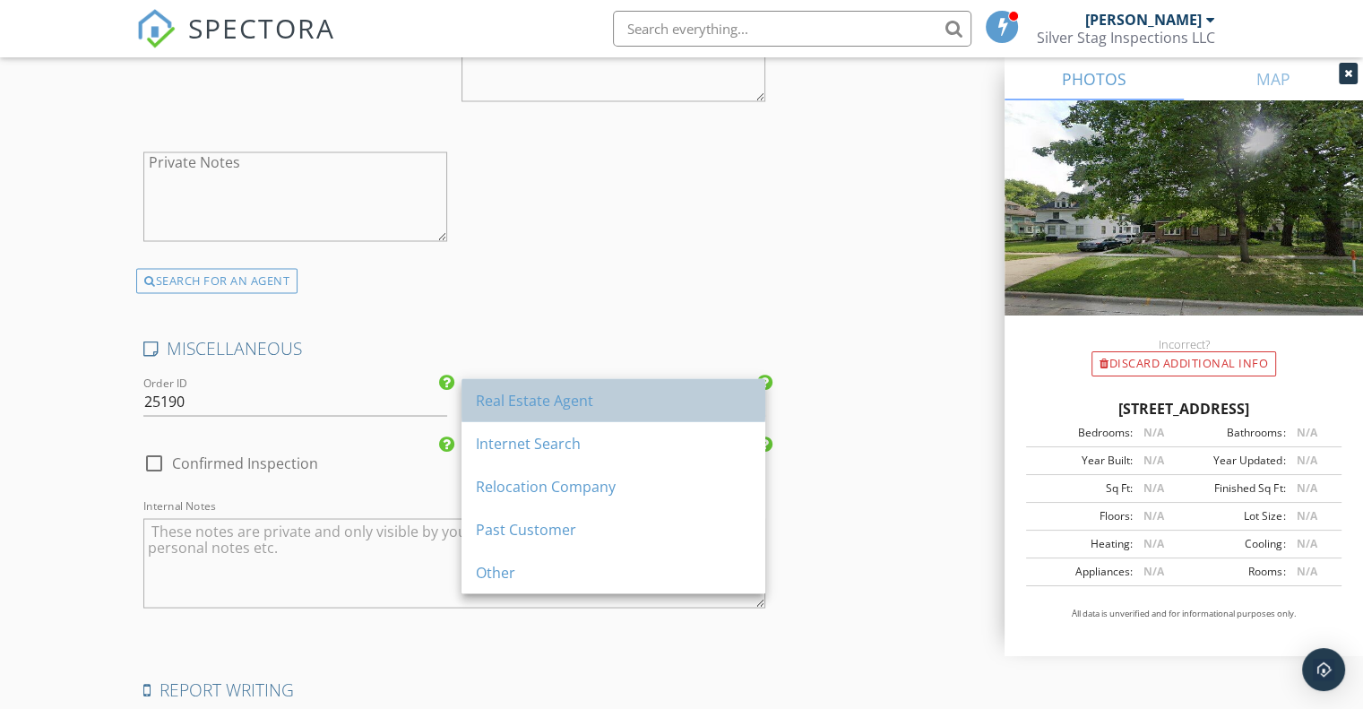
click at [520, 410] on div "Real Estate Agent" at bounding box center [613, 400] width 275 height 22
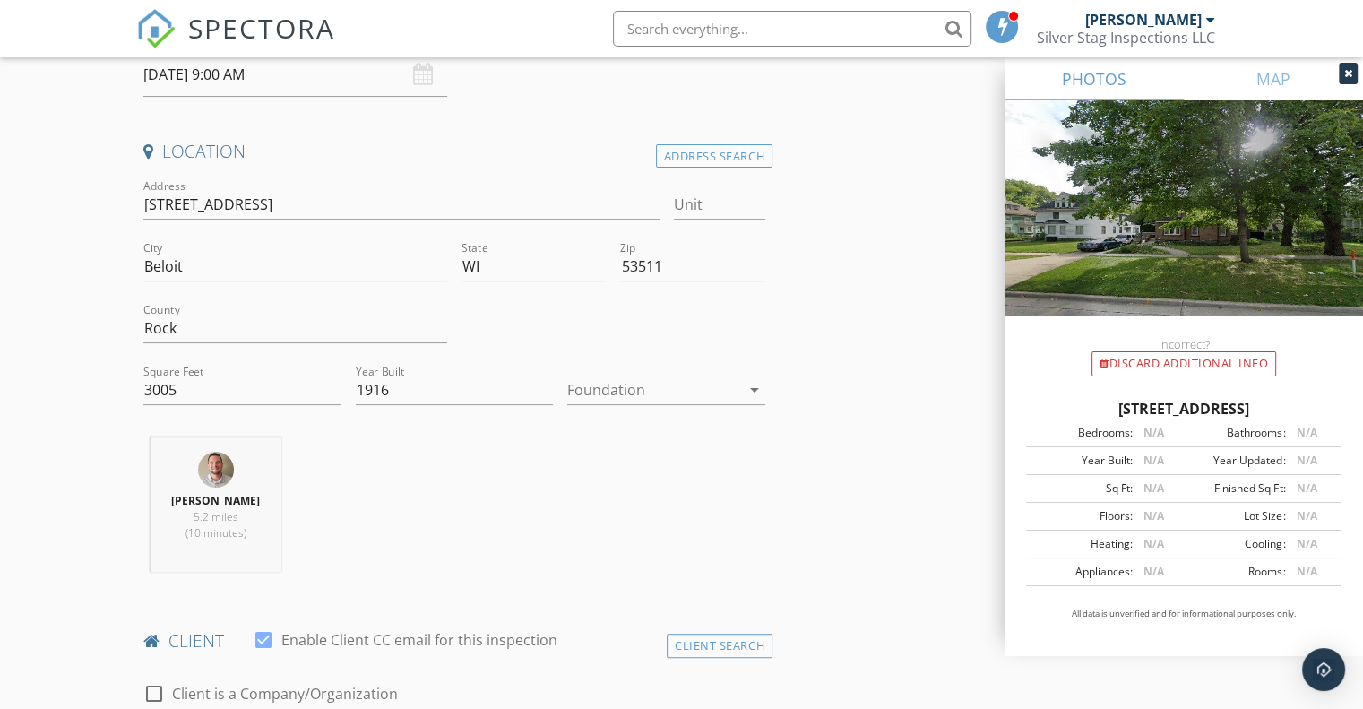
scroll to position [331, 0]
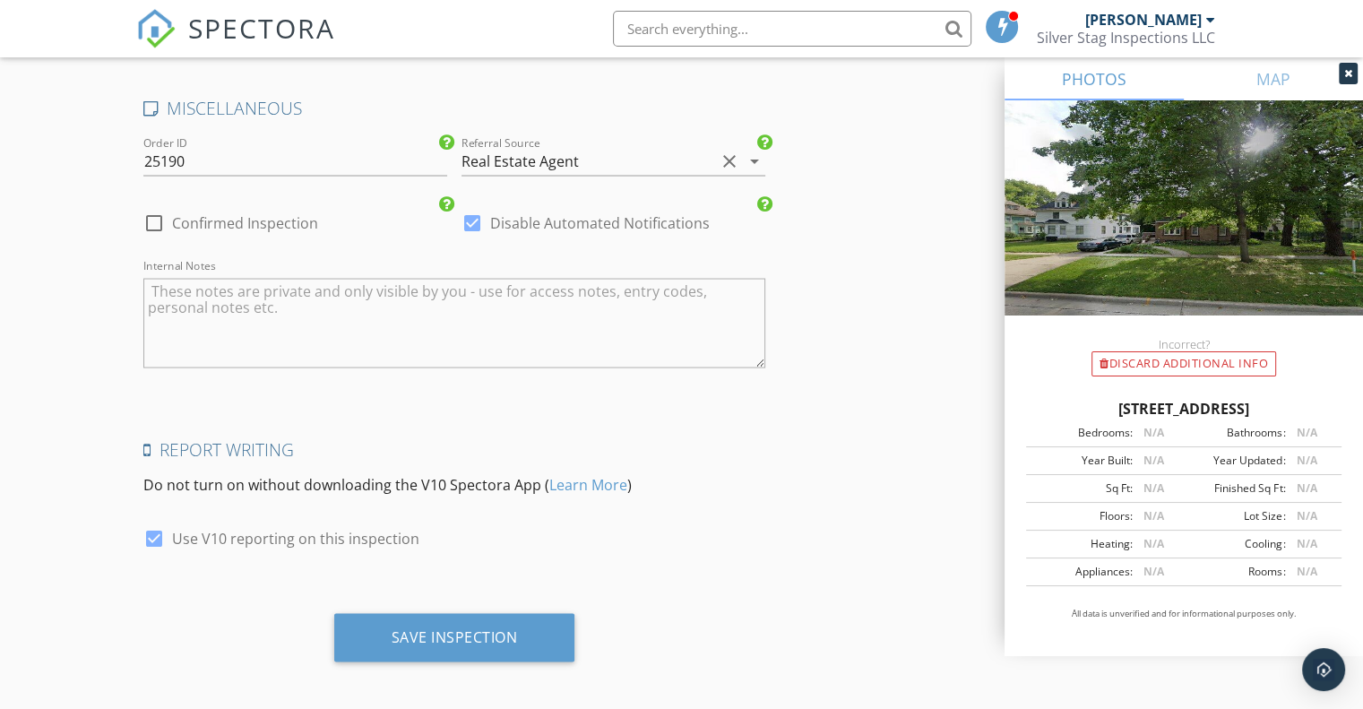
scroll to position [3378, 0]
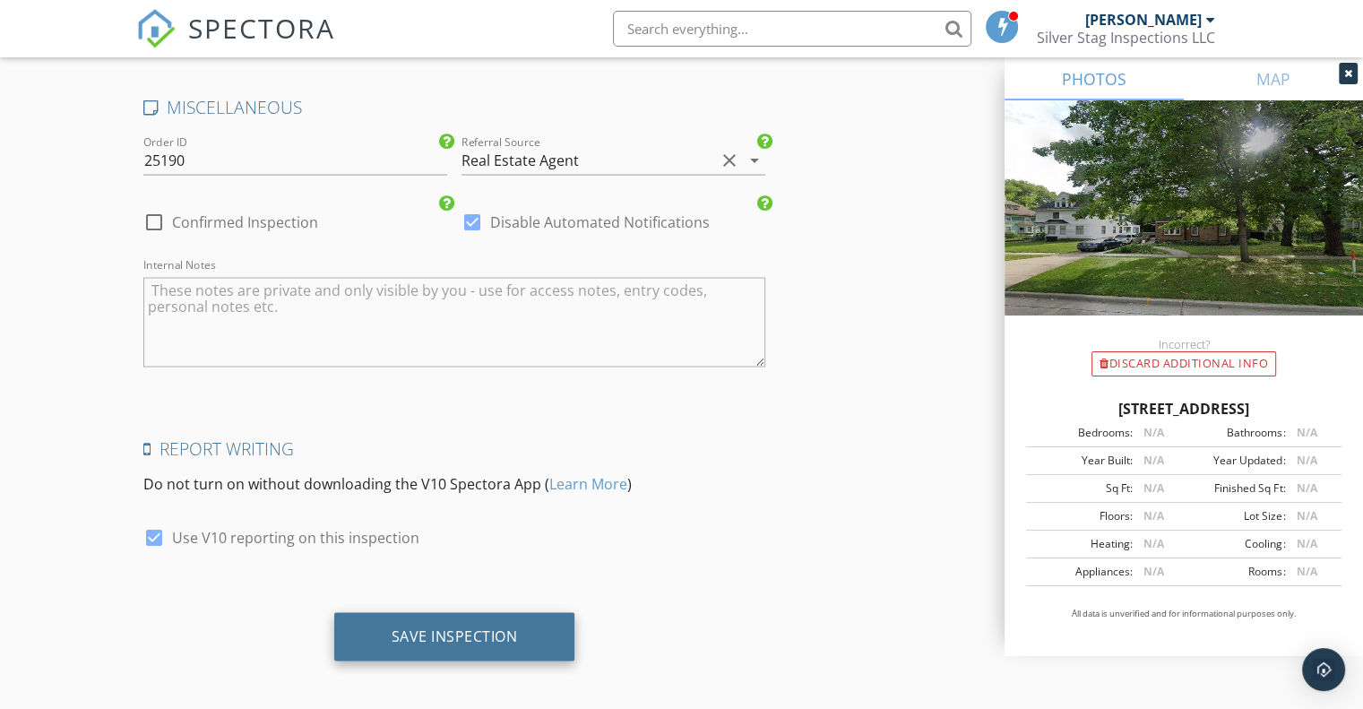
click at [433, 630] on div "Save Inspection" at bounding box center [455, 636] width 126 height 18
